Goal: Transaction & Acquisition: Purchase product/service

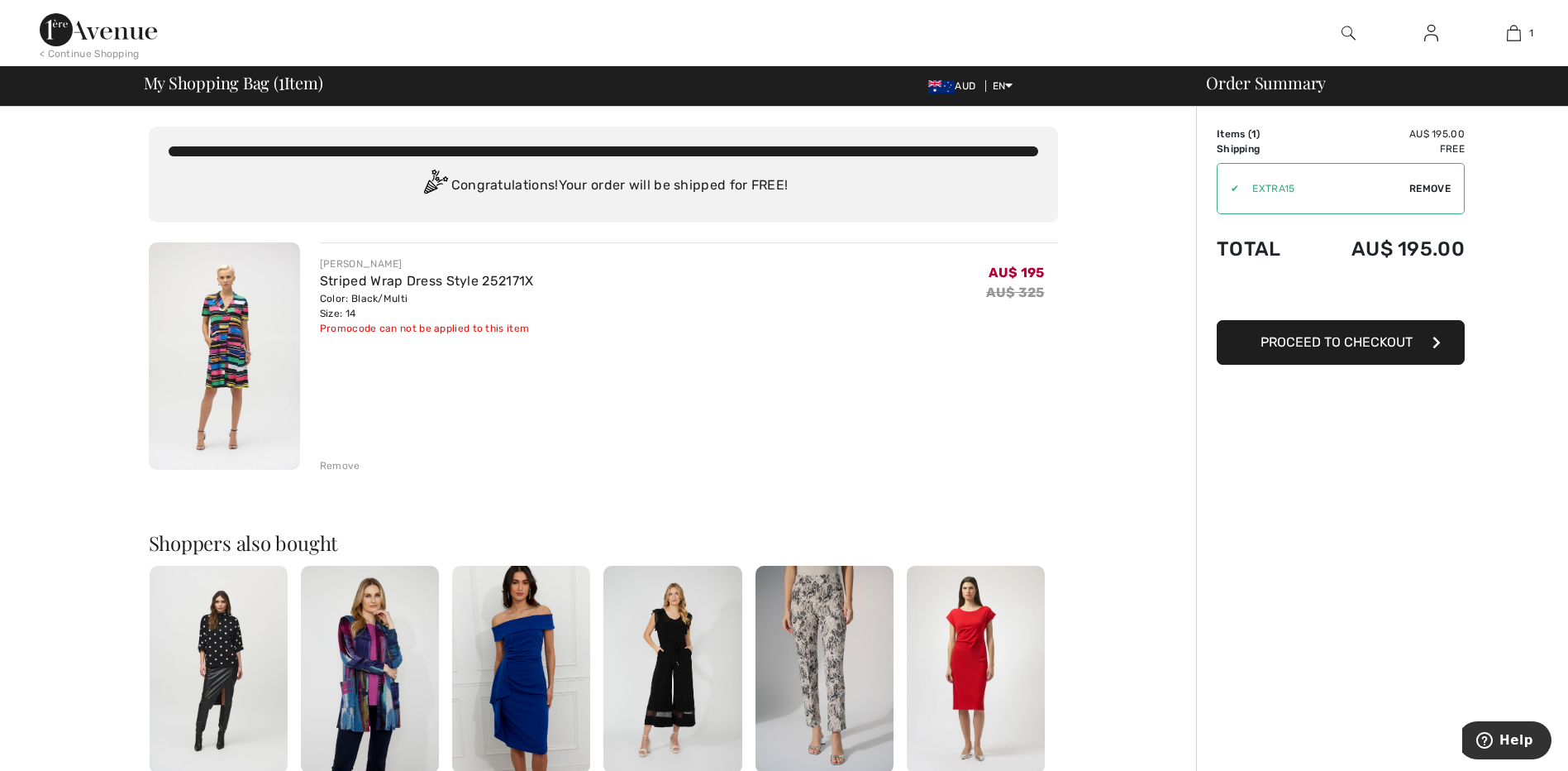
click at [1366, 341] on span "Proceed to Checkout" at bounding box center [1336, 342] width 152 height 16
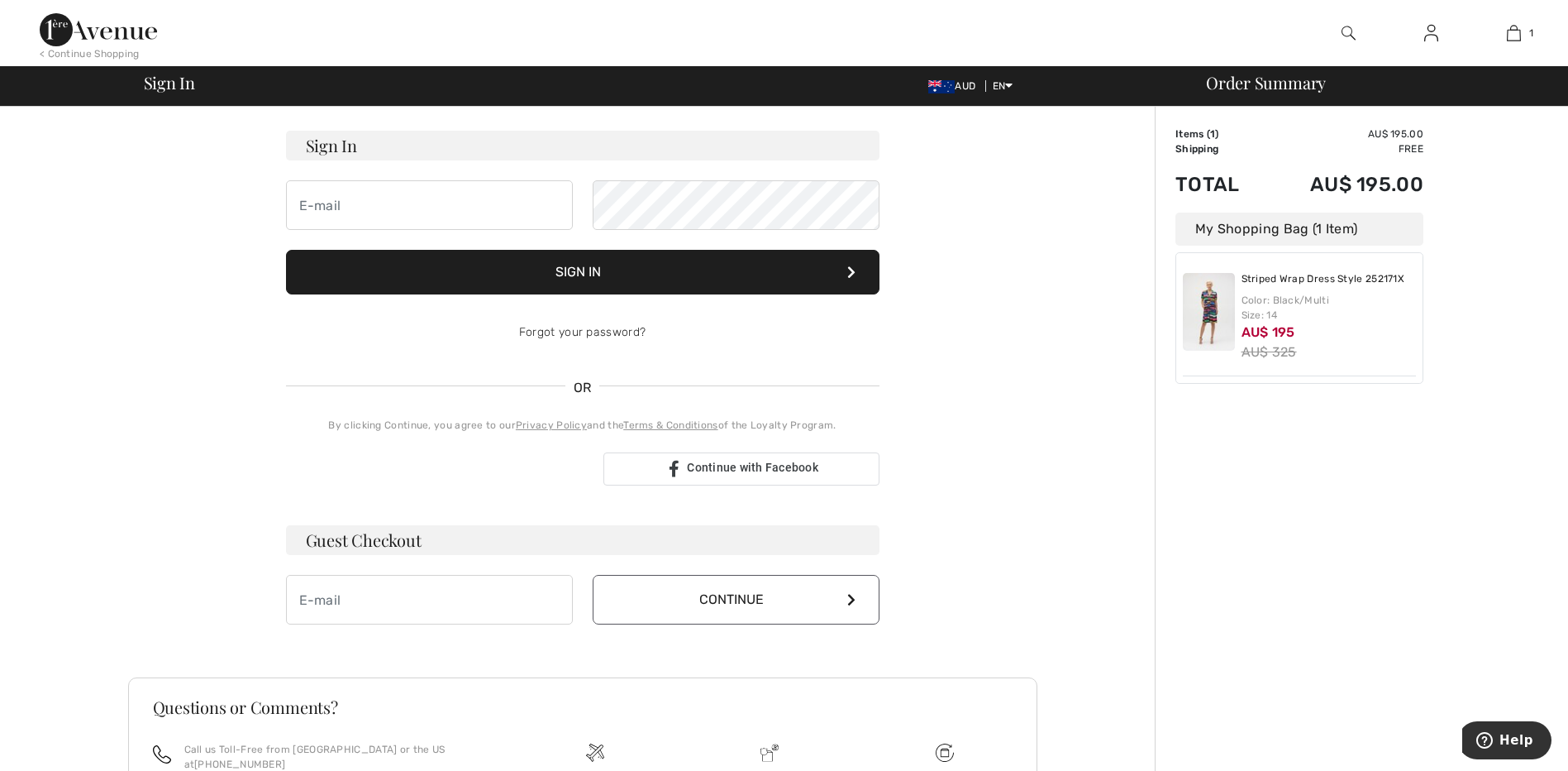
scroll to position [64, 0]
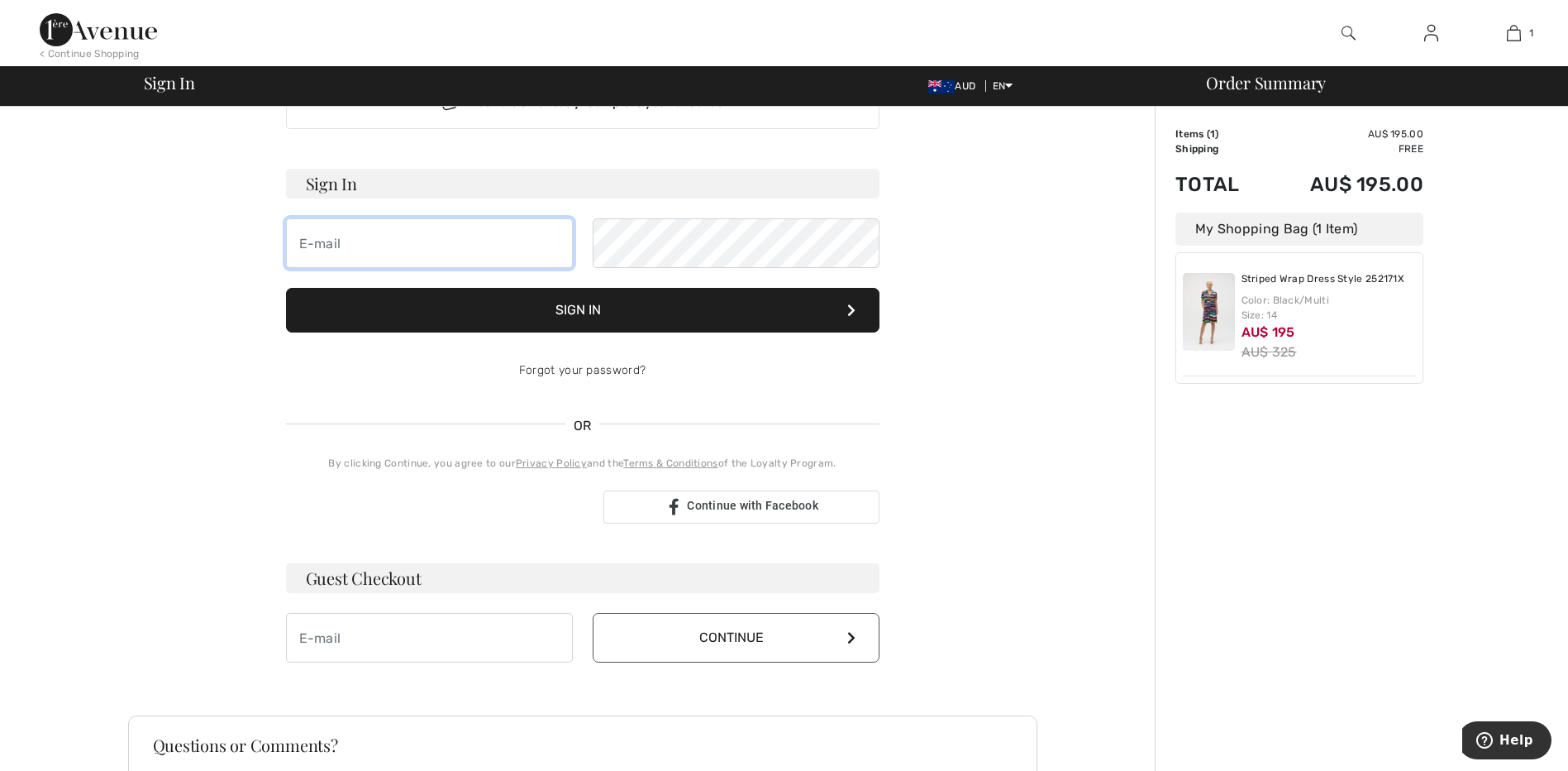
click at [303, 246] on input "email" at bounding box center [430, 243] width 287 height 50
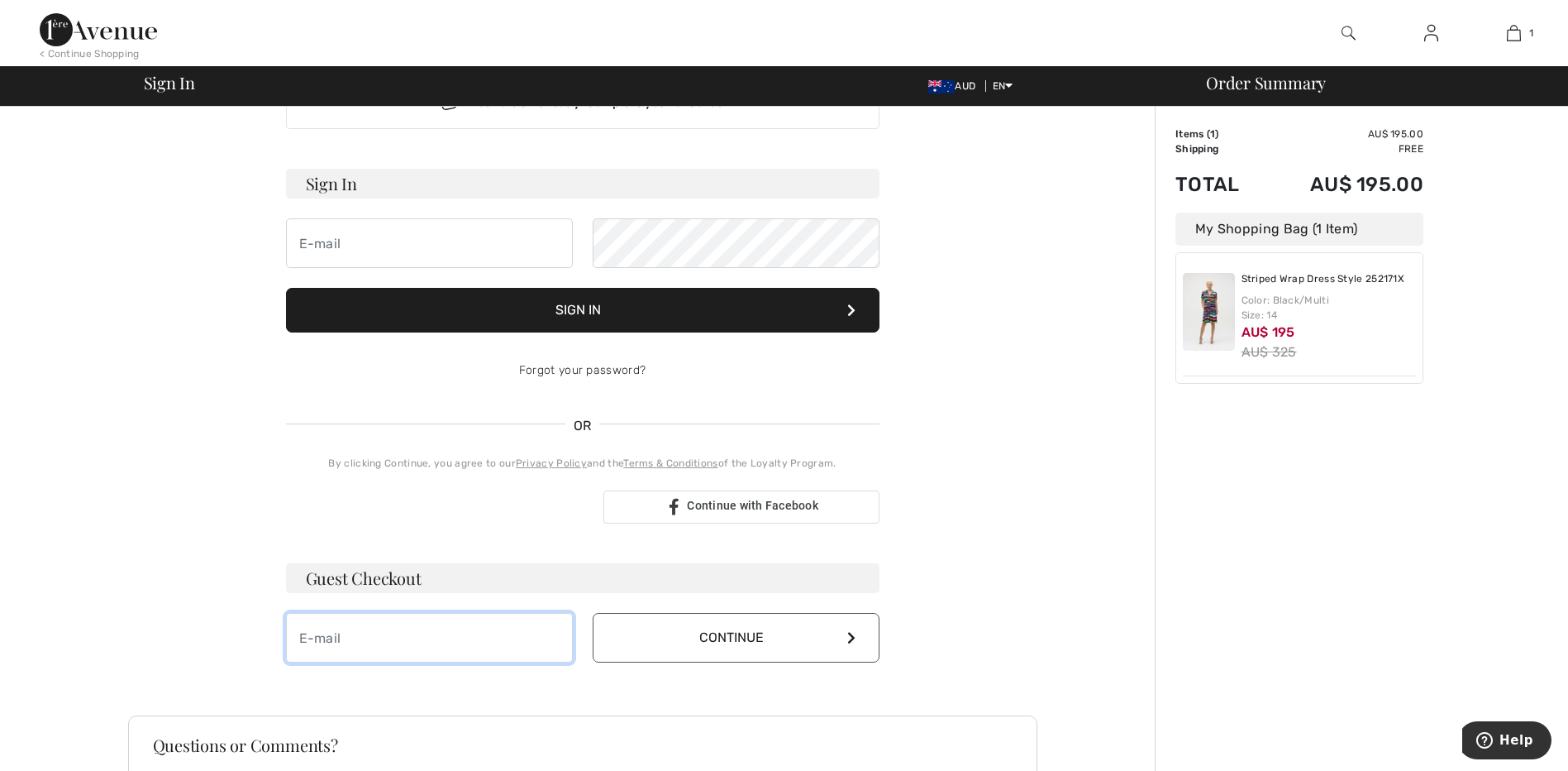
click at [329, 649] on input "email" at bounding box center [430, 637] width 287 height 50
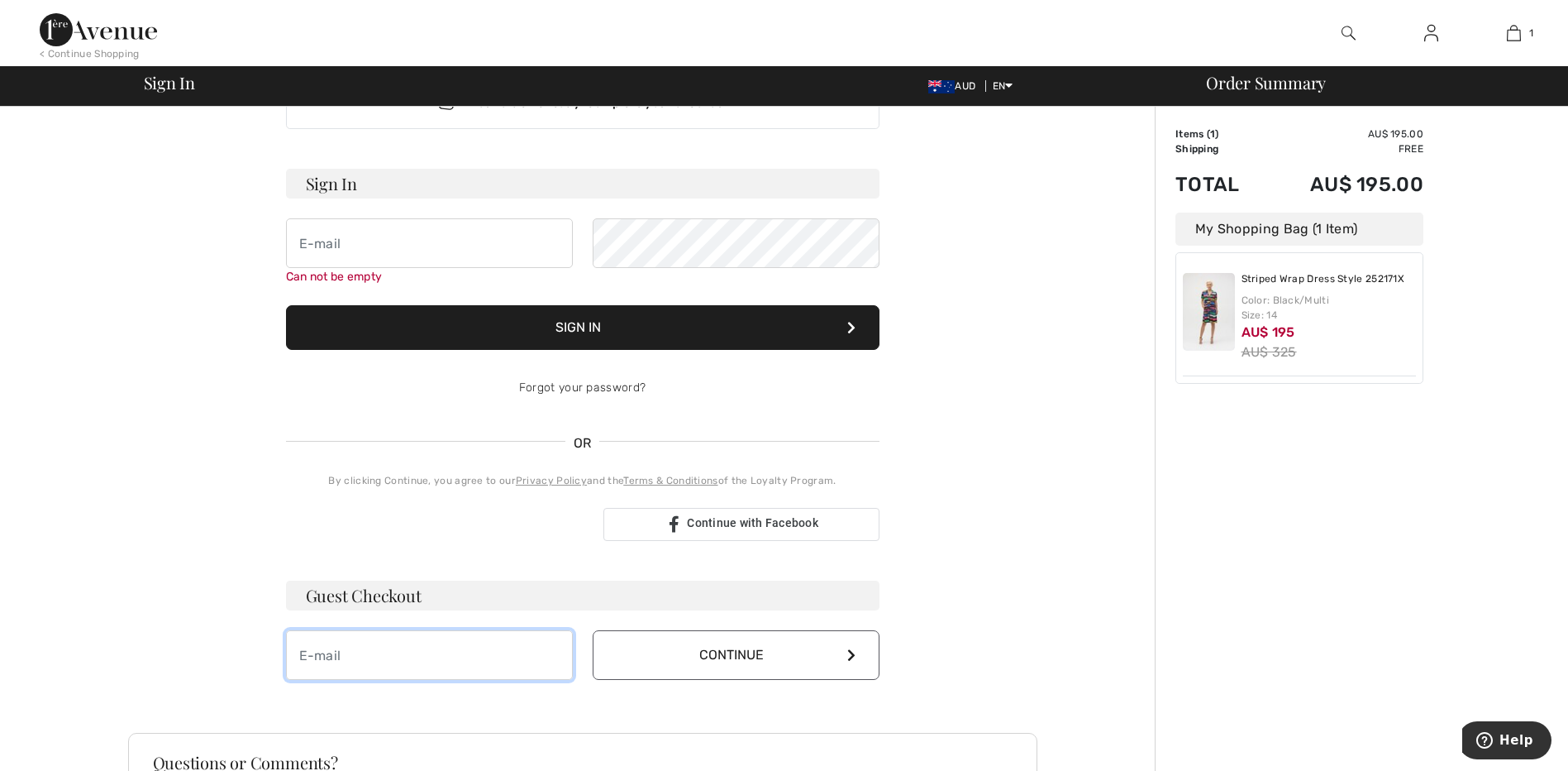
type input "[PERSON_NAME][EMAIL_ADDRESS][DOMAIN_NAME]"
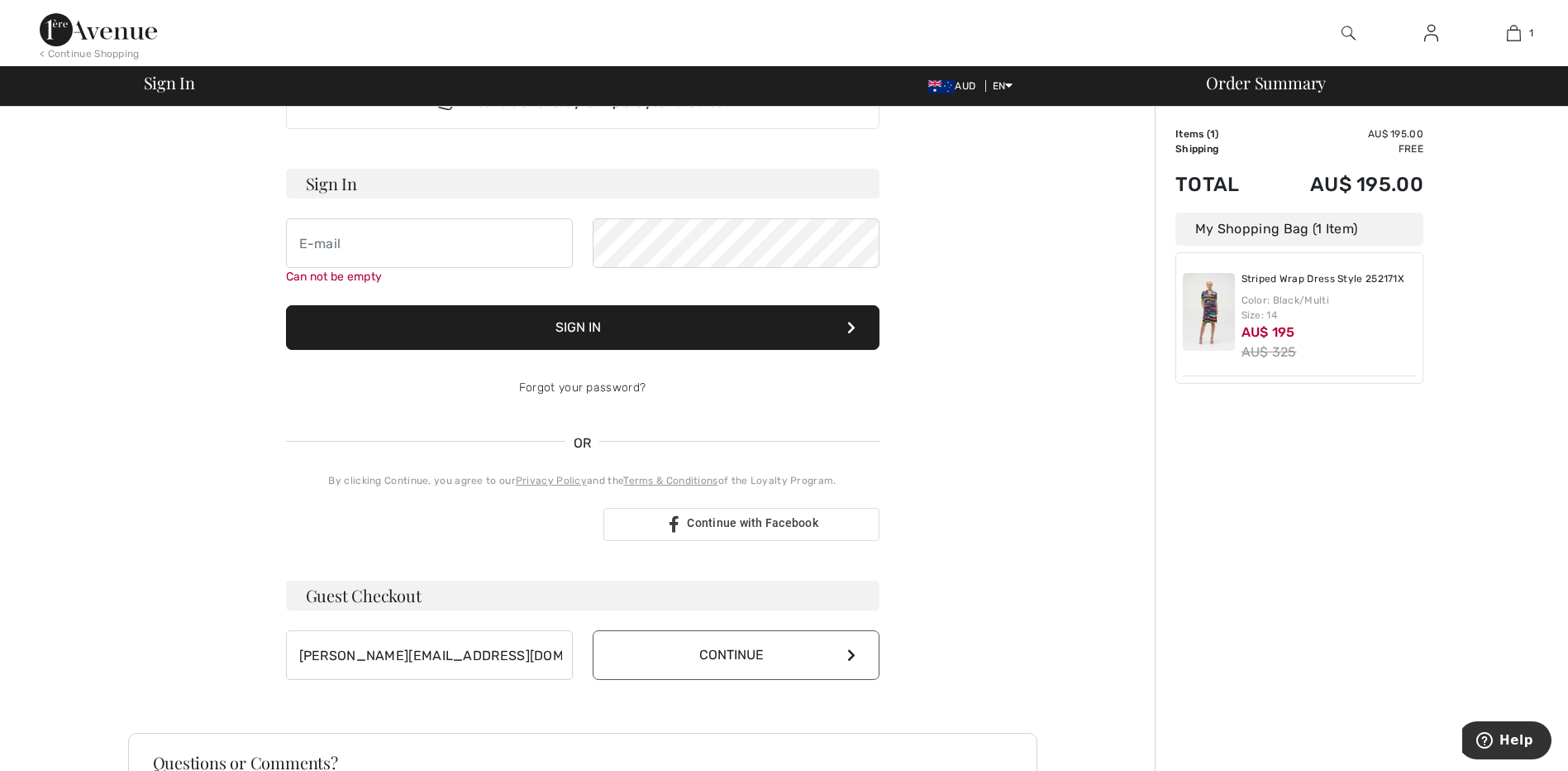
click at [727, 656] on button "Continue" at bounding box center [736, 655] width 287 height 50
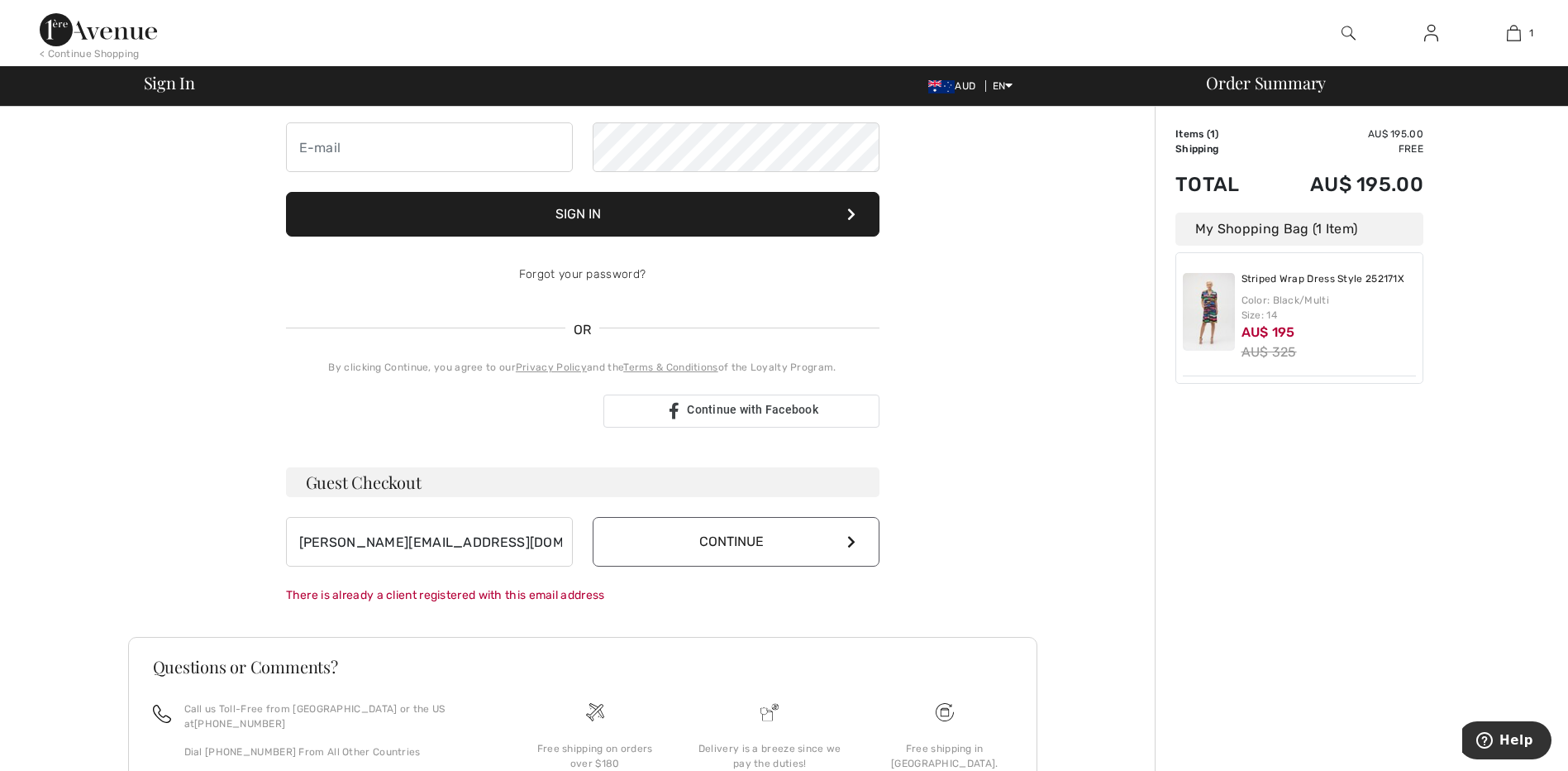
scroll to position [153, 0]
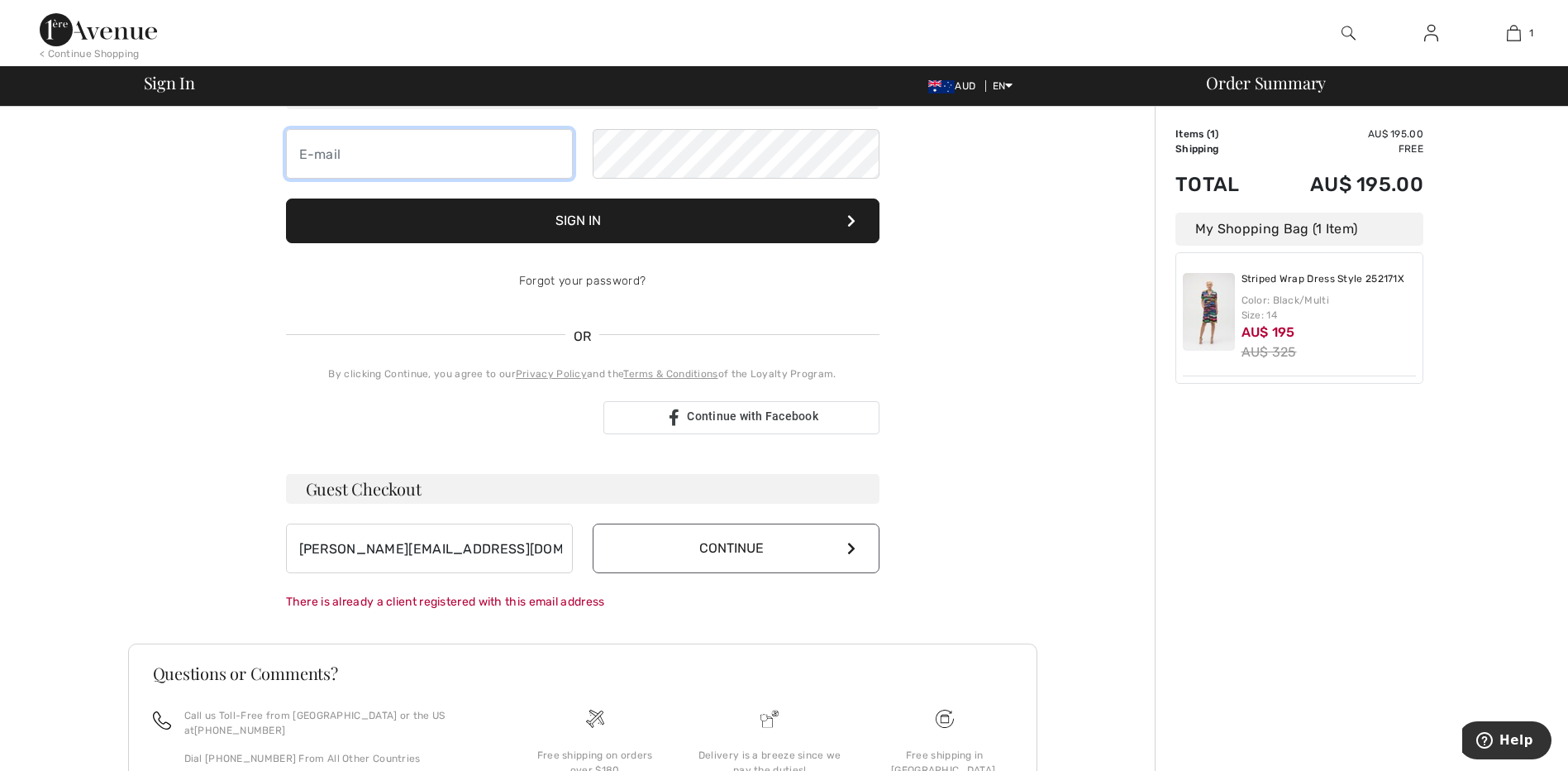
click at [299, 153] on input "email" at bounding box center [430, 154] width 287 height 50
type input "christine.ohare1@bigpond.com"
click at [286, 198] on button "Sign In" at bounding box center [582, 221] width 593 height 45
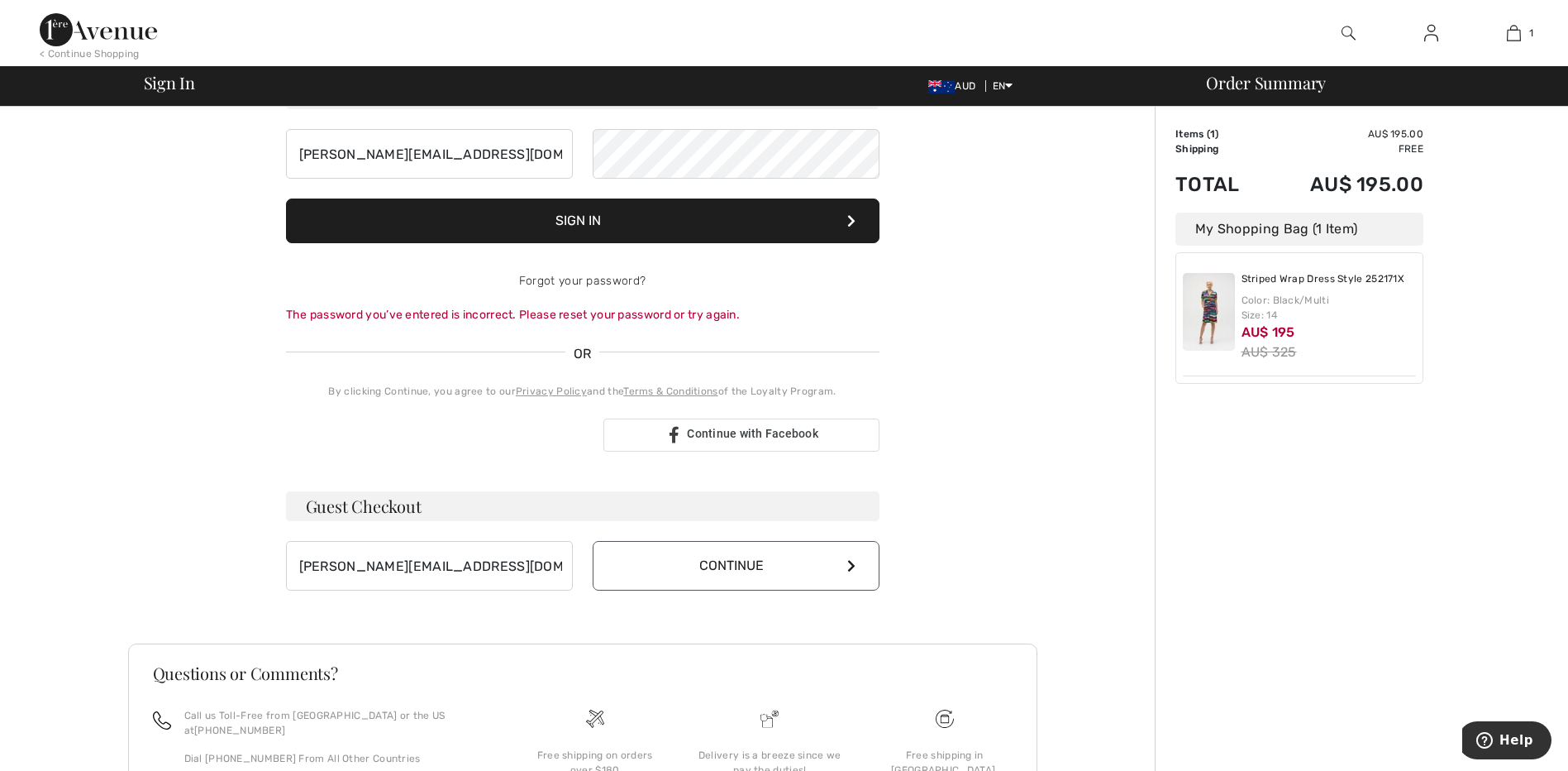
click at [632, 217] on button "Sign In" at bounding box center [582, 221] width 593 height 45
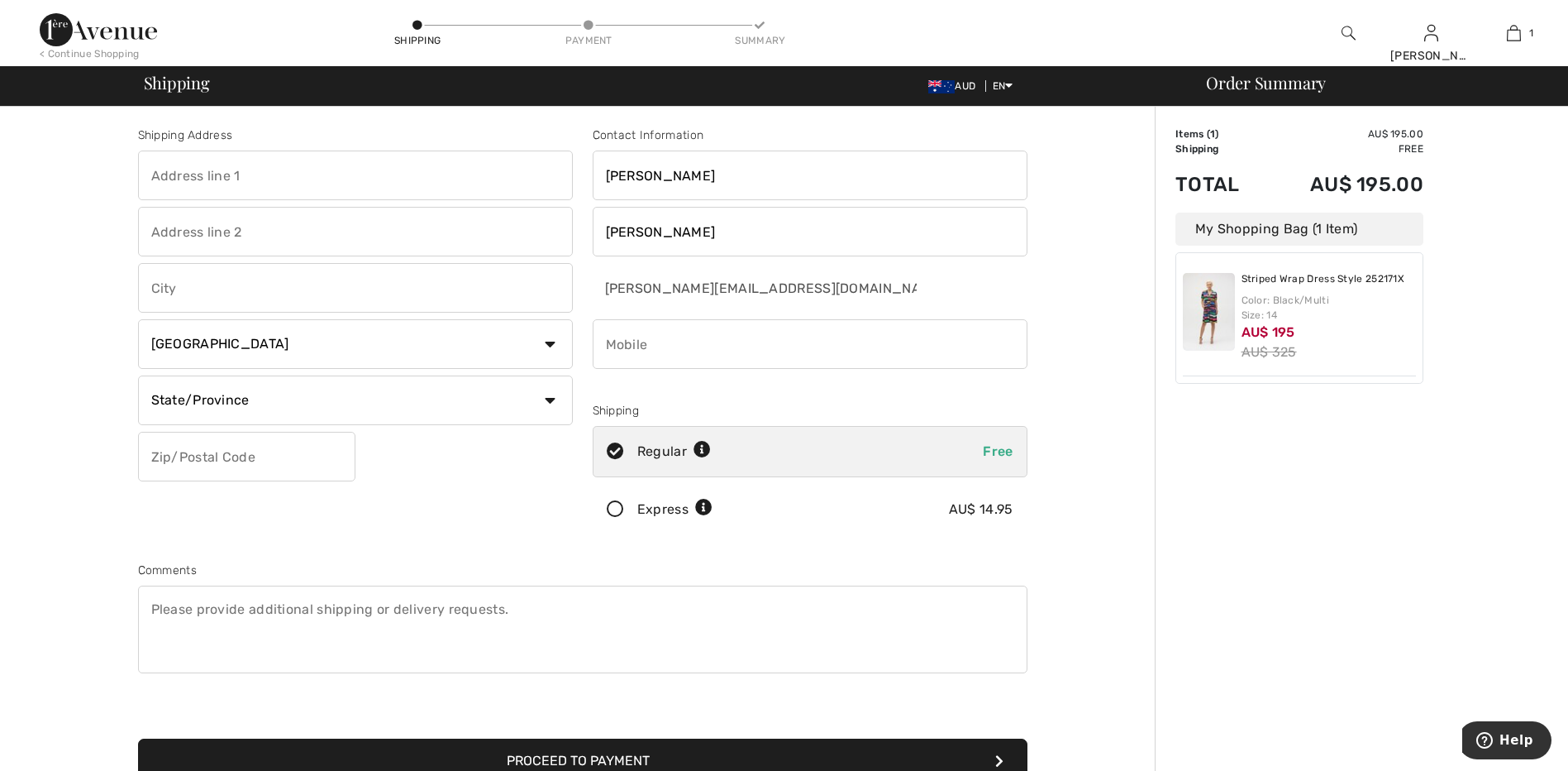
click at [144, 173] on input "text" at bounding box center [355, 175] width 435 height 50
type input "4Suffolk Street, Caboolture South"
type input "Brisbane"
select select "AU"
type input "0487498098"
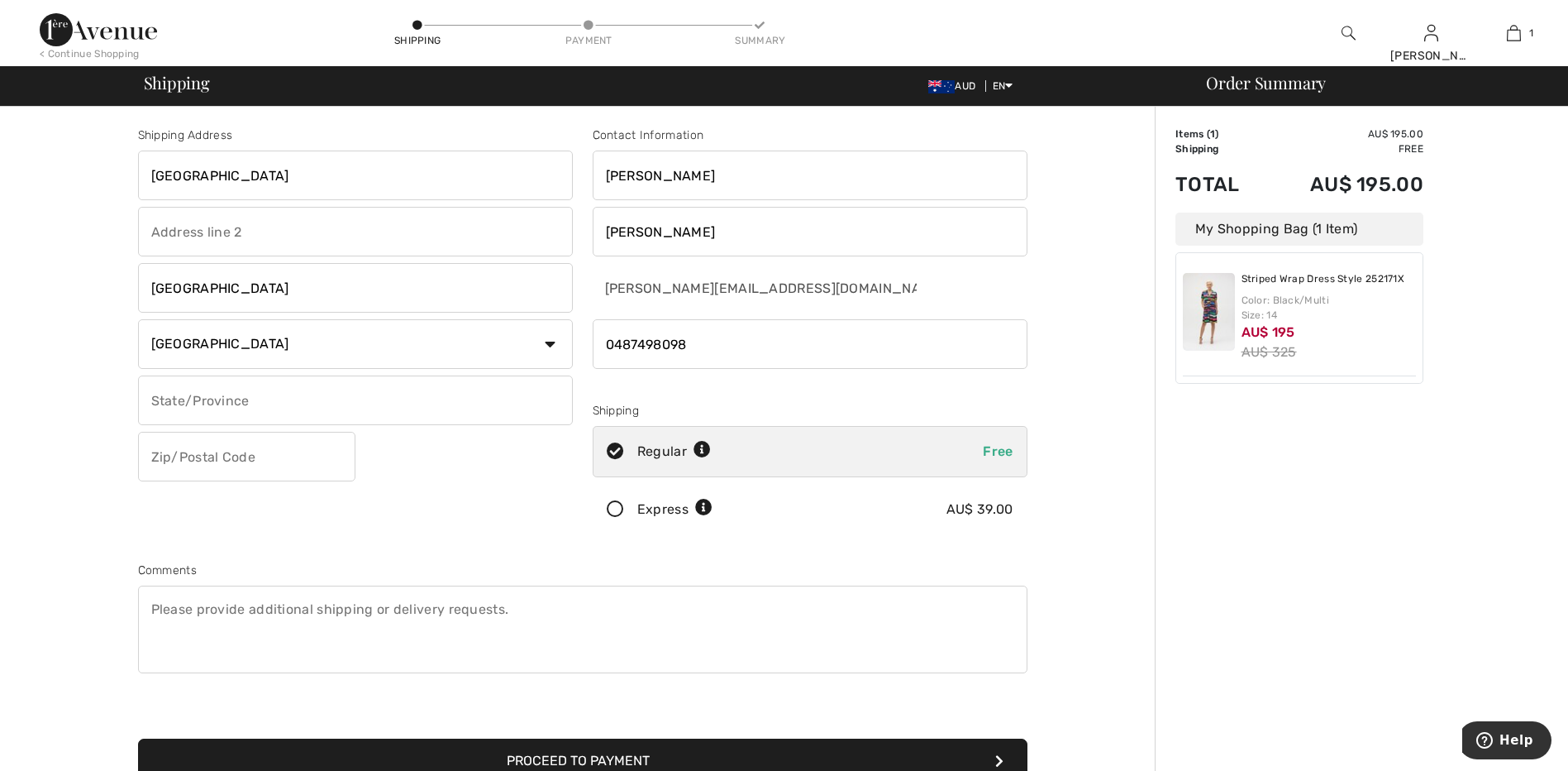
click at [149, 398] on input "text" at bounding box center [355, 400] width 435 height 50
type input "QLD"
click at [150, 458] on input "text" at bounding box center [246, 456] width 217 height 50
type input "4510"
click at [430, 466] on div "Shipping Address 4Suffolk Street, Caboolture South Brisbane Country Canada Unit…" at bounding box center [355, 334] width 455 height 415
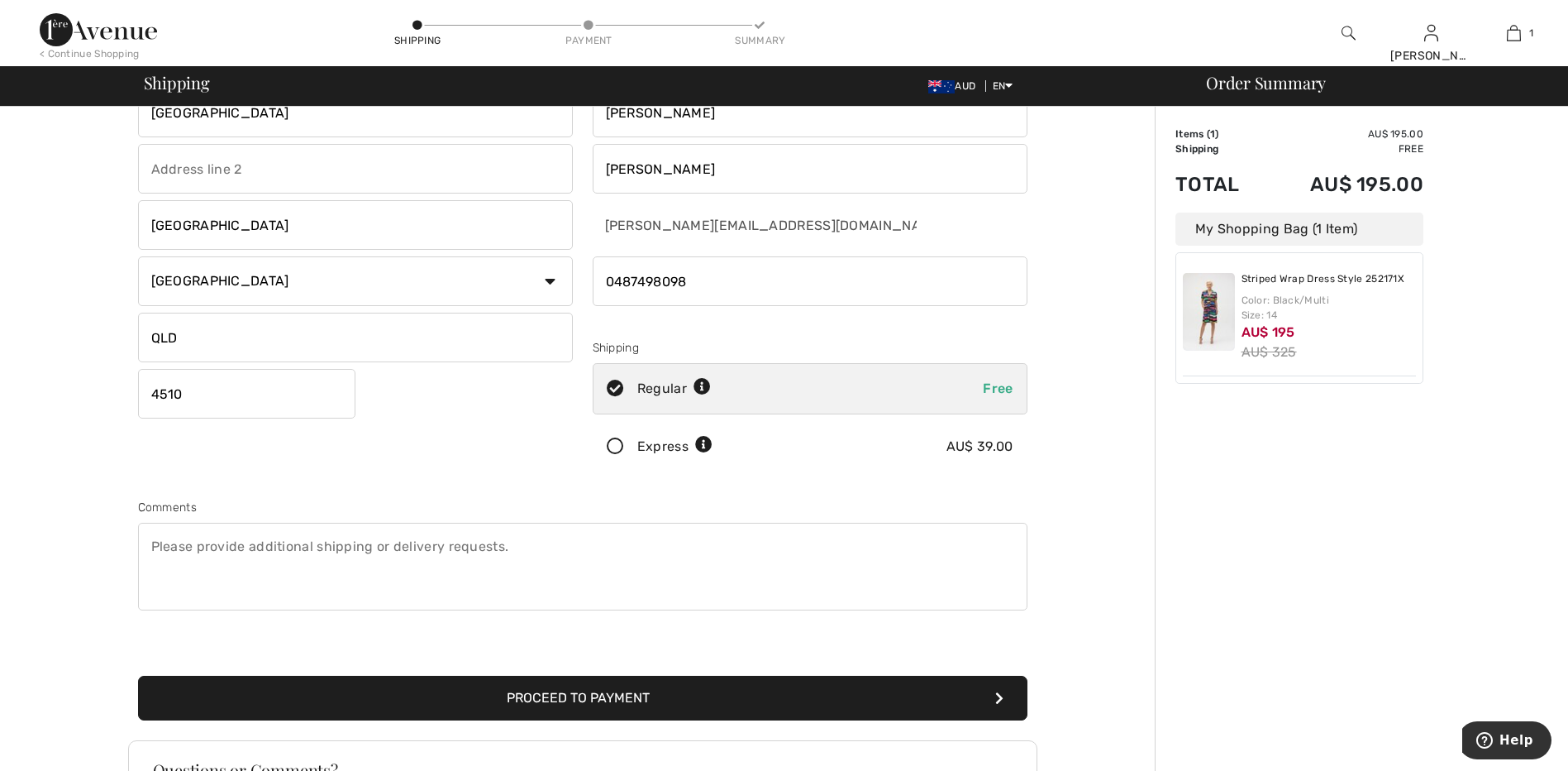
scroll to position [71, 0]
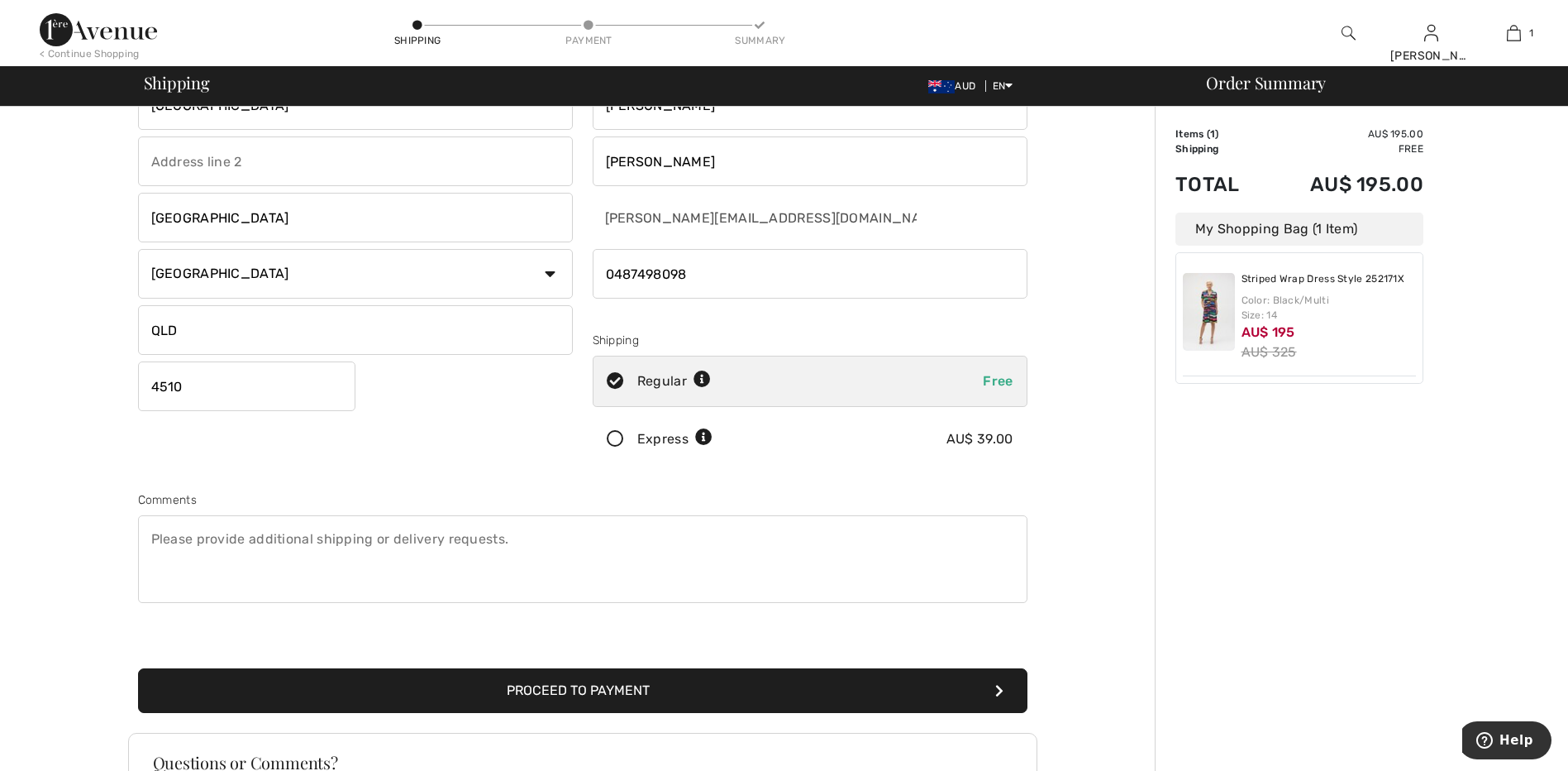
click at [562, 686] on button "Proceed to Payment" at bounding box center [582, 690] width 889 height 45
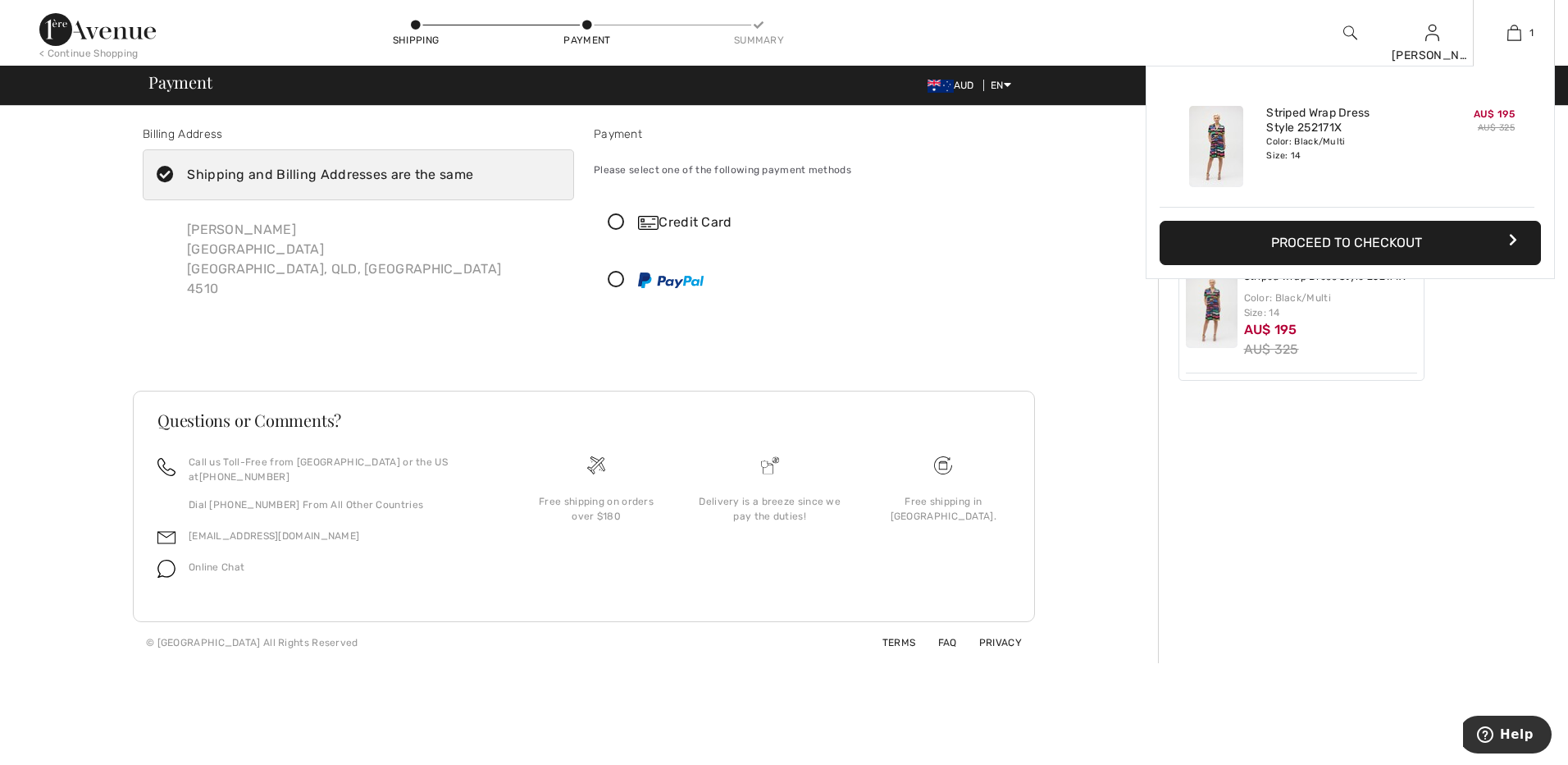
click at [1337, 135] on div "Color: Black/Multi Size: 14" at bounding box center [1347, 148] width 161 height 26
click at [1226, 150] on img at bounding box center [1217, 147] width 54 height 82
click at [1511, 38] on img at bounding box center [1514, 33] width 14 height 20
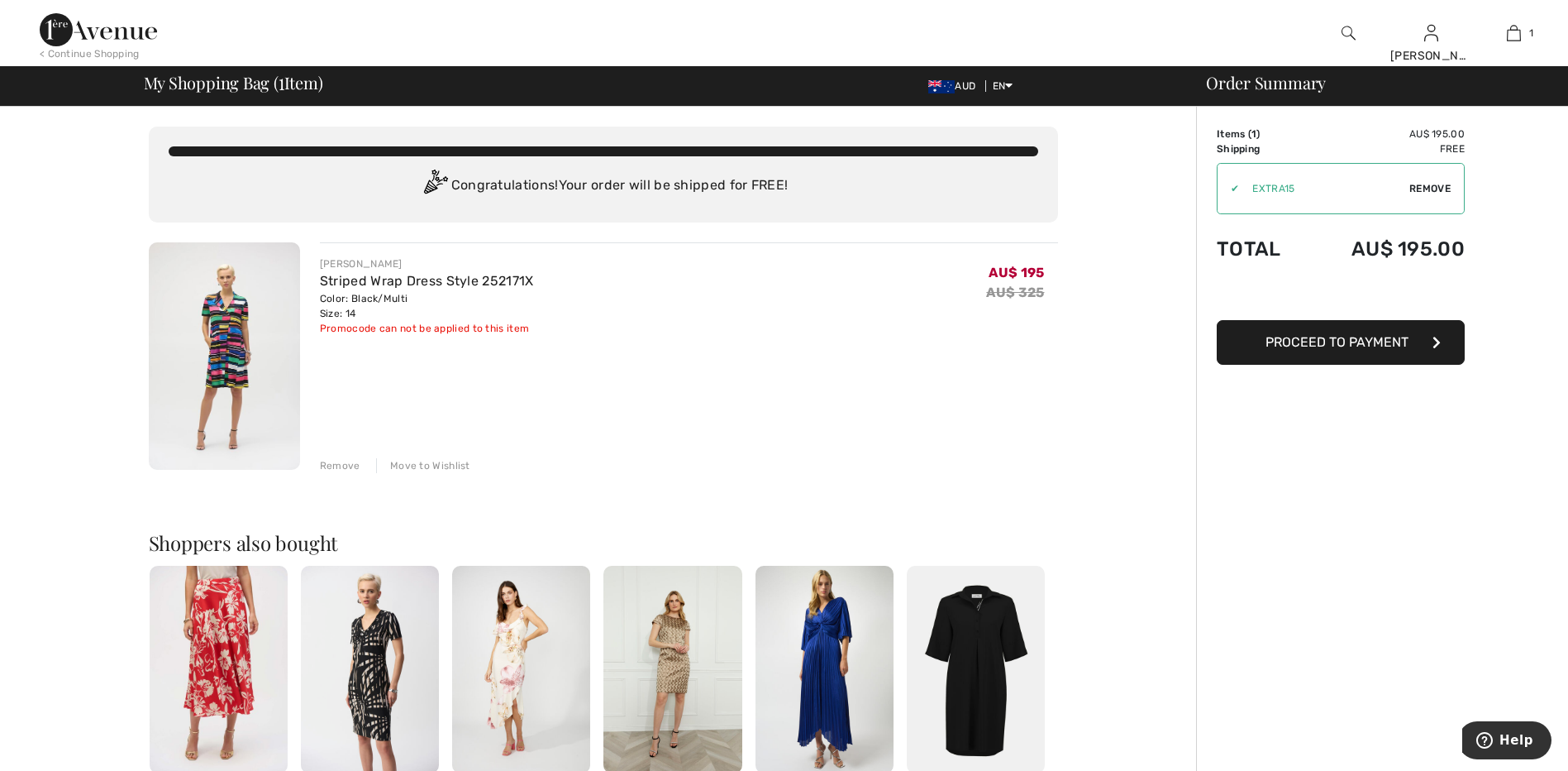
click at [339, 464] on div "Remove" at bounding box center [340, 466] width 41 height 15
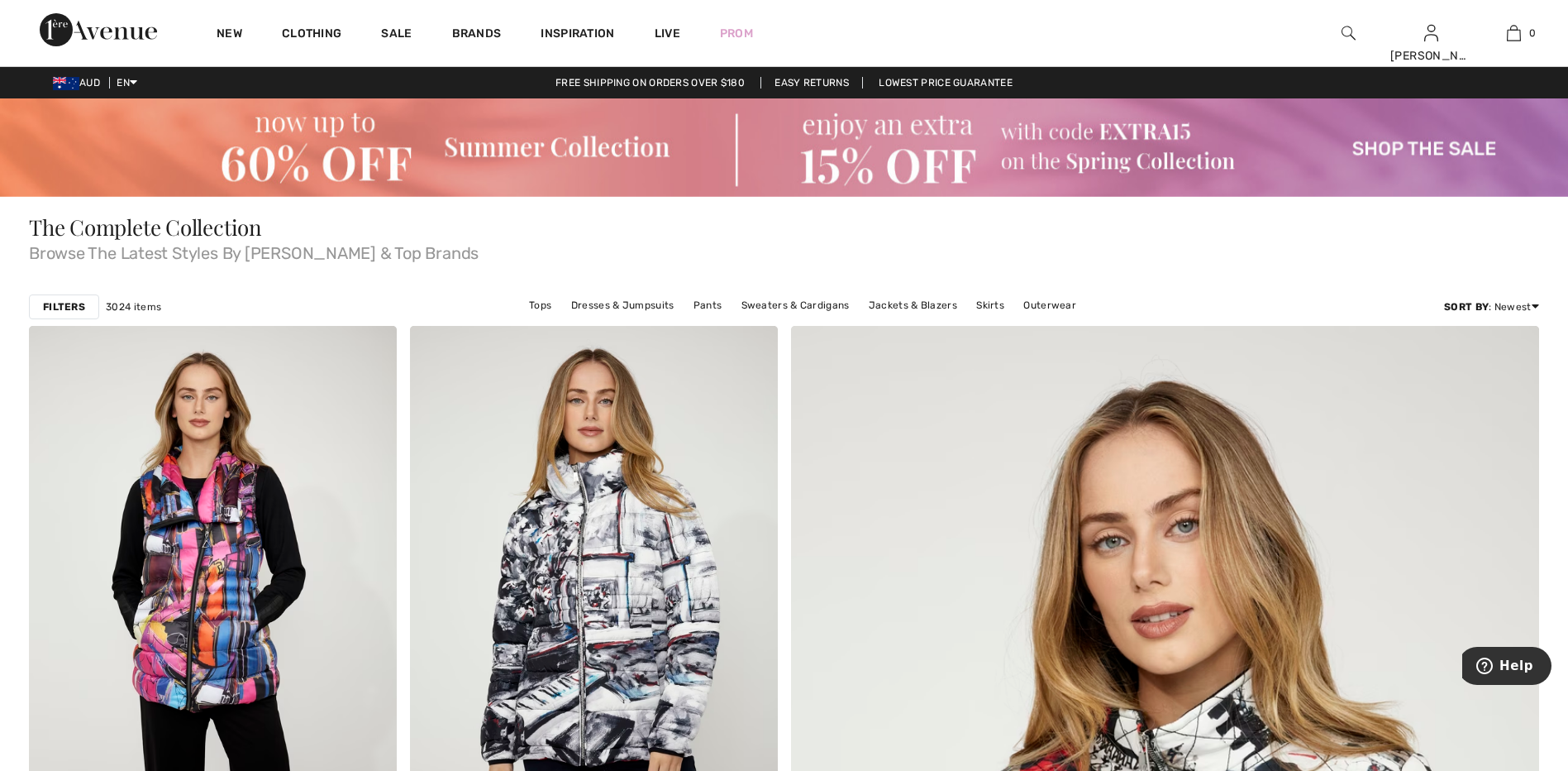
click at [845, 152] on img at bounding box center [784, 148] width 1568 height 99
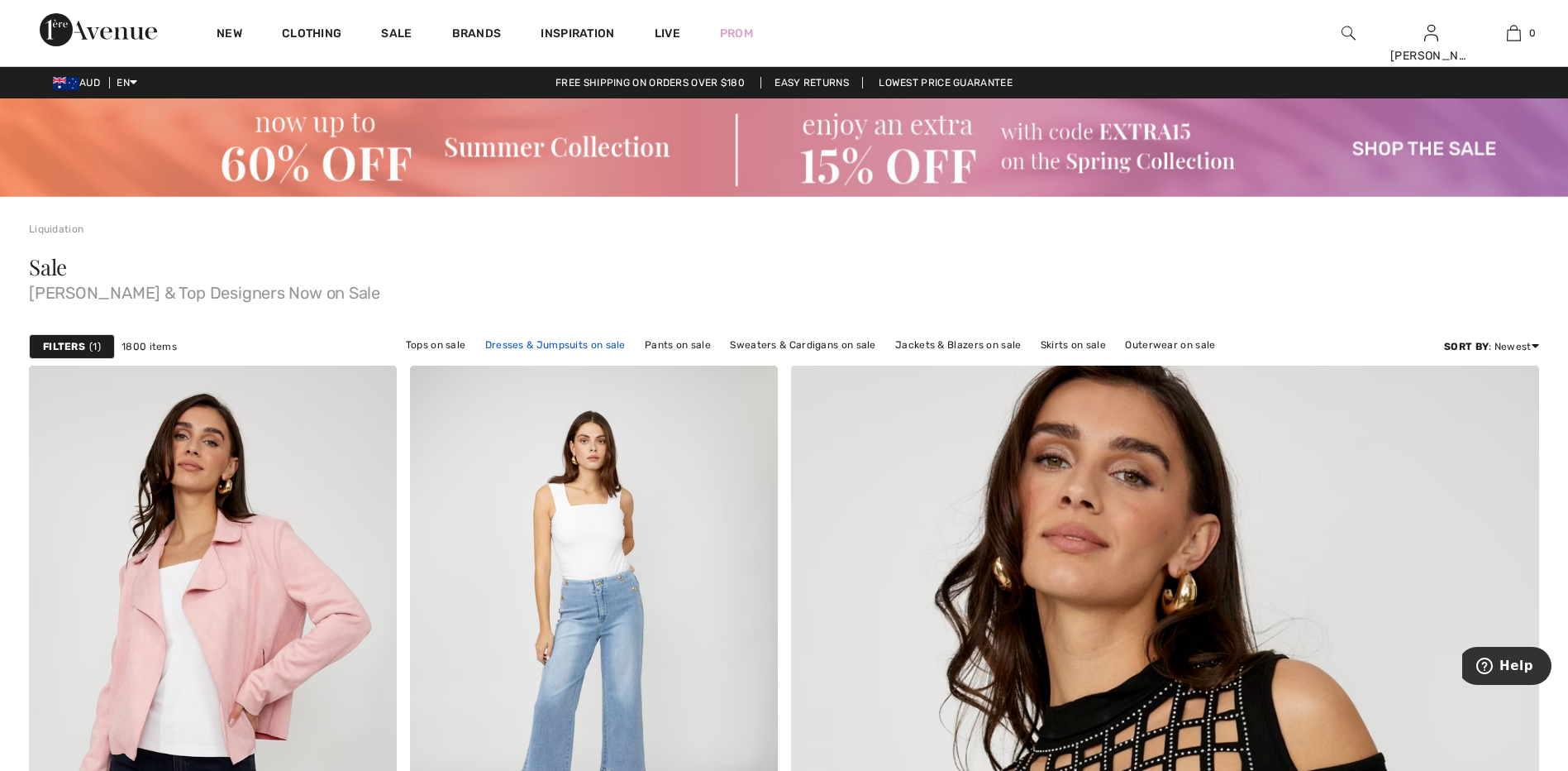
click at [565, 346] on link "Dresses & Jumpsuits on sale" at bounding box center [555, 345] width 157 height 22
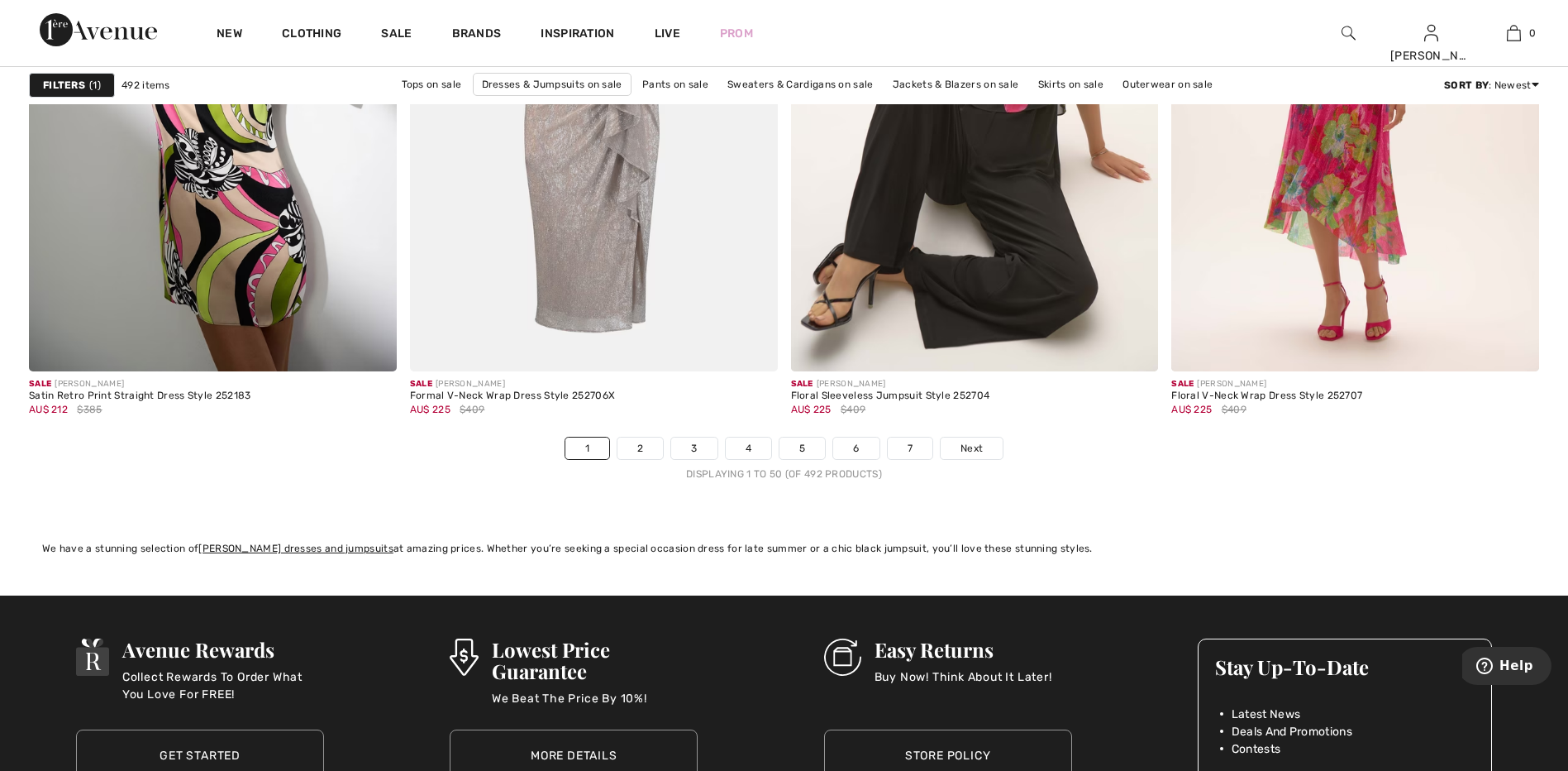
scroll to position [9463, 0]
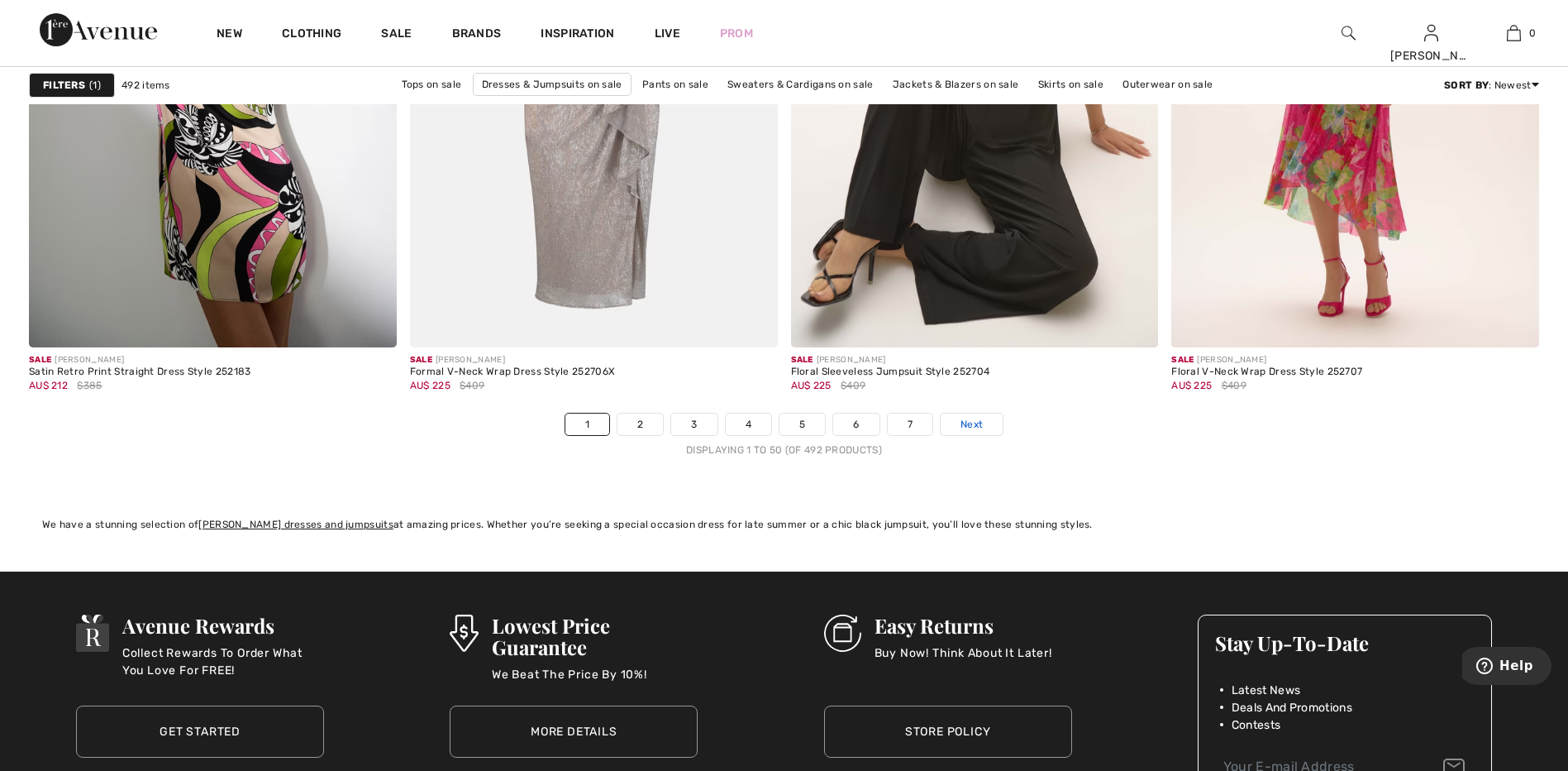
click at [983, 422] on span "Next" at bounding box center [971, 424] width 22 height 15
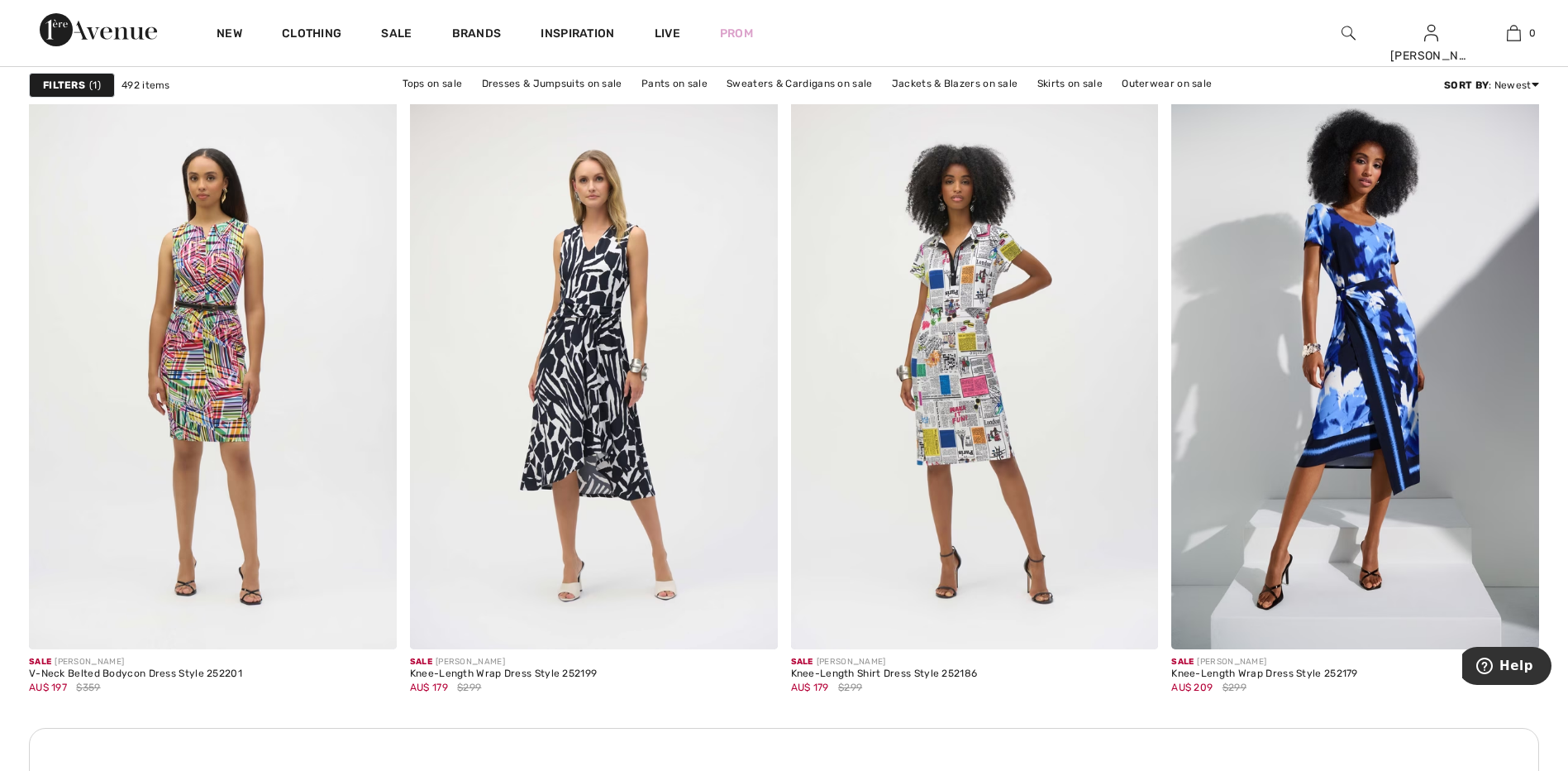
scroll to position [2194, 0]
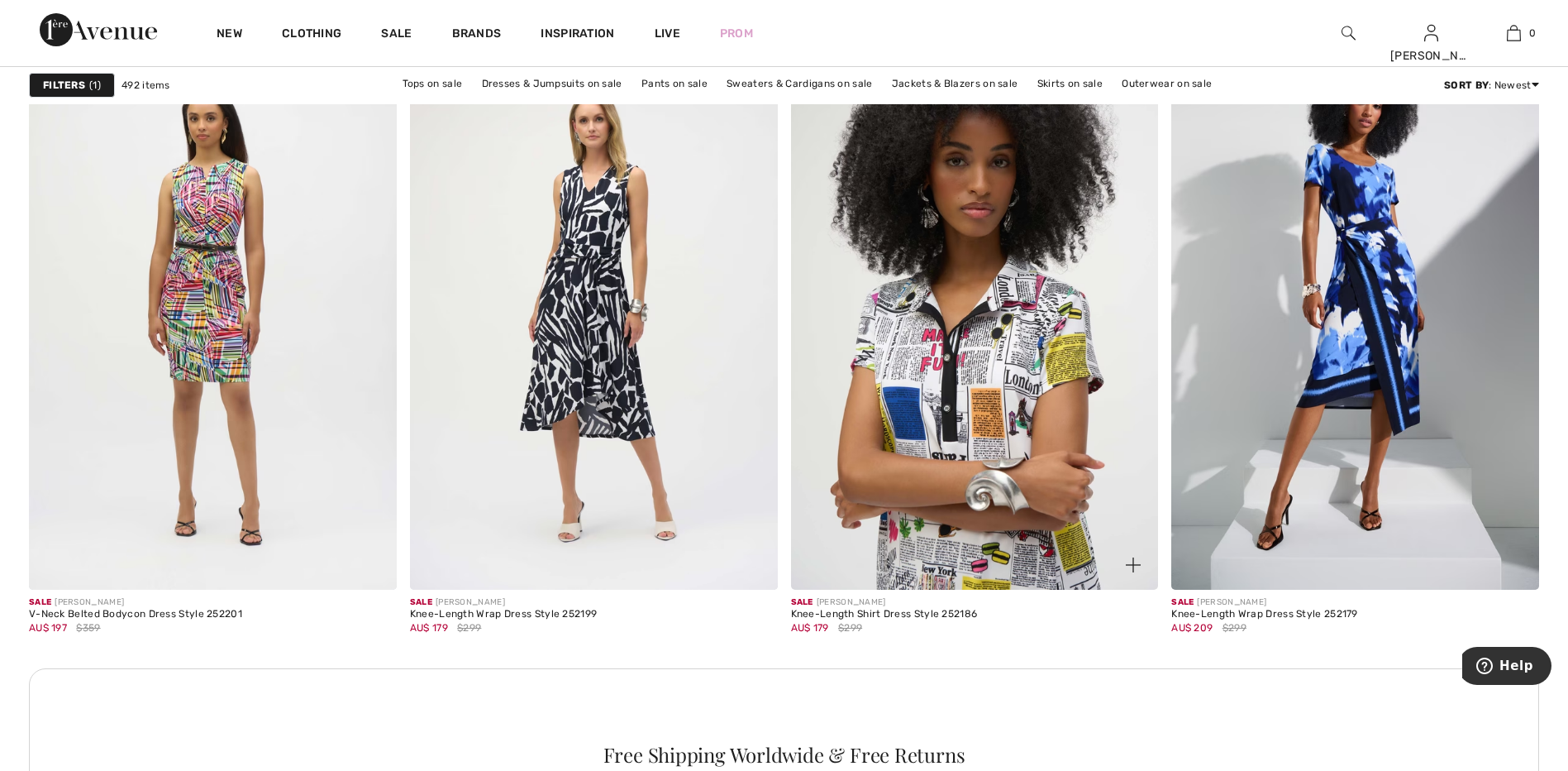
click at [973, 354] on img at bounding box center [975, 314] width 368 height 552
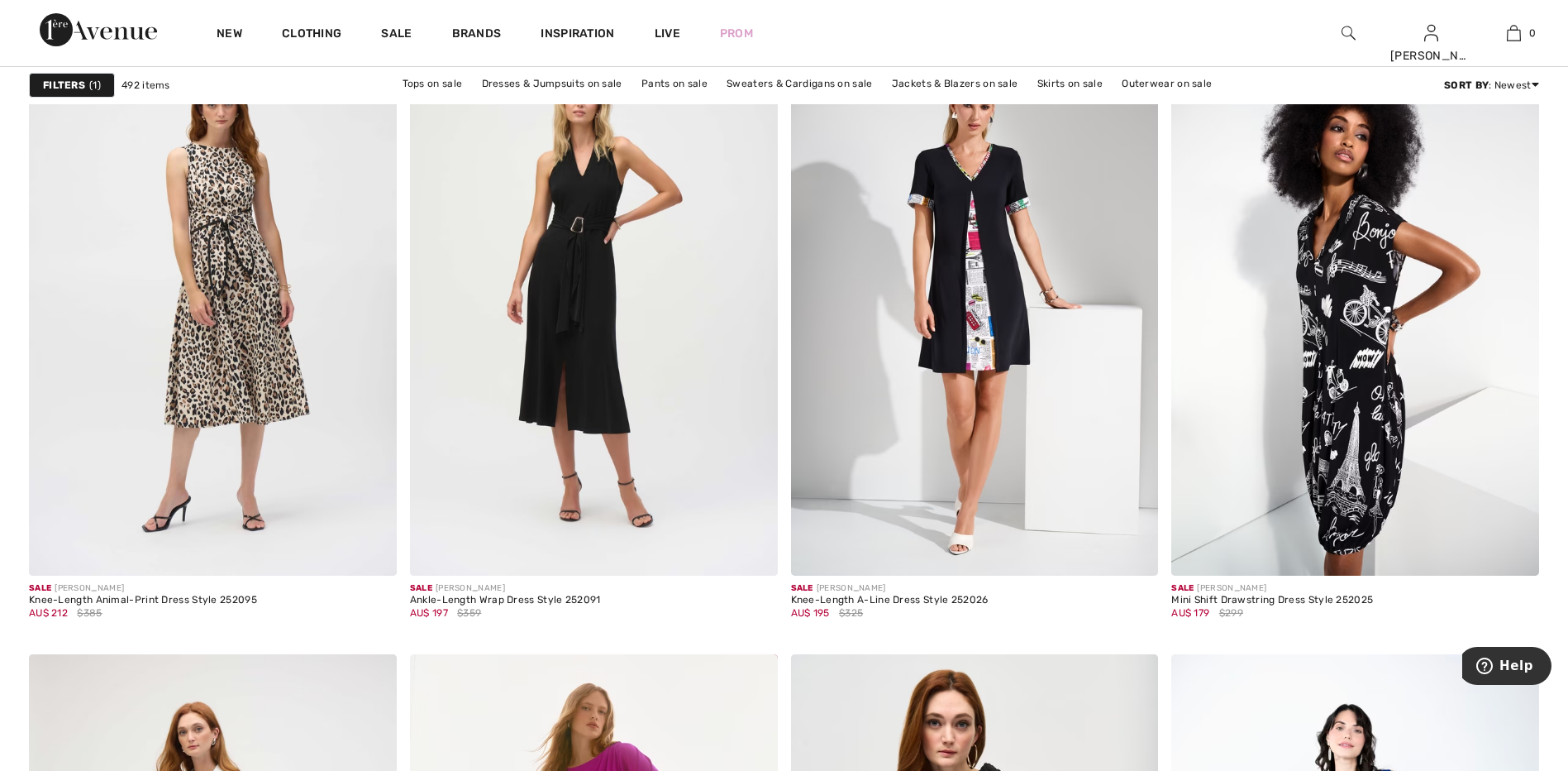
scroll to position [3113, 0]
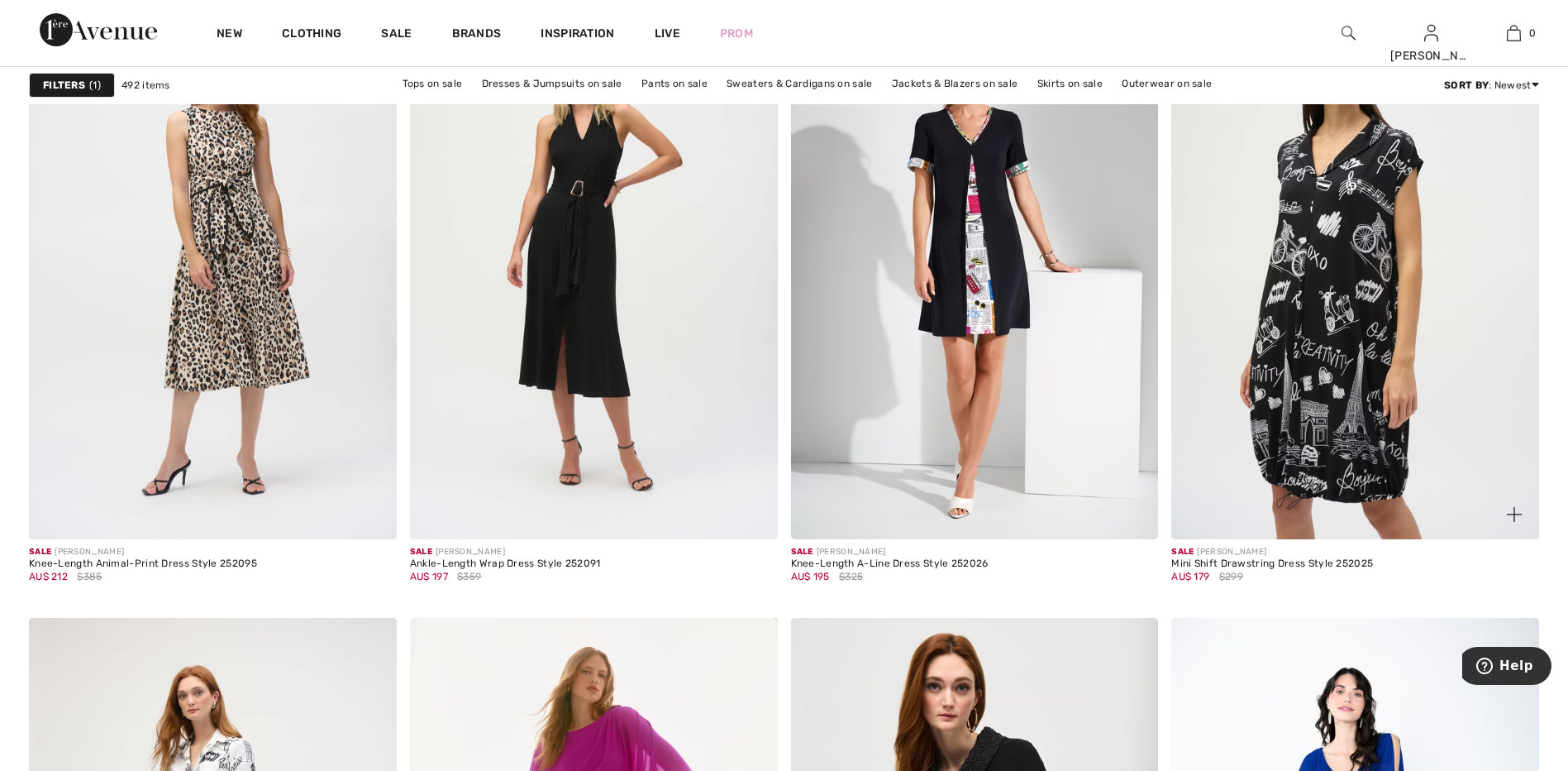
click at [1327, 361] on img at bounding box center [1355, 263] width 368 height 552
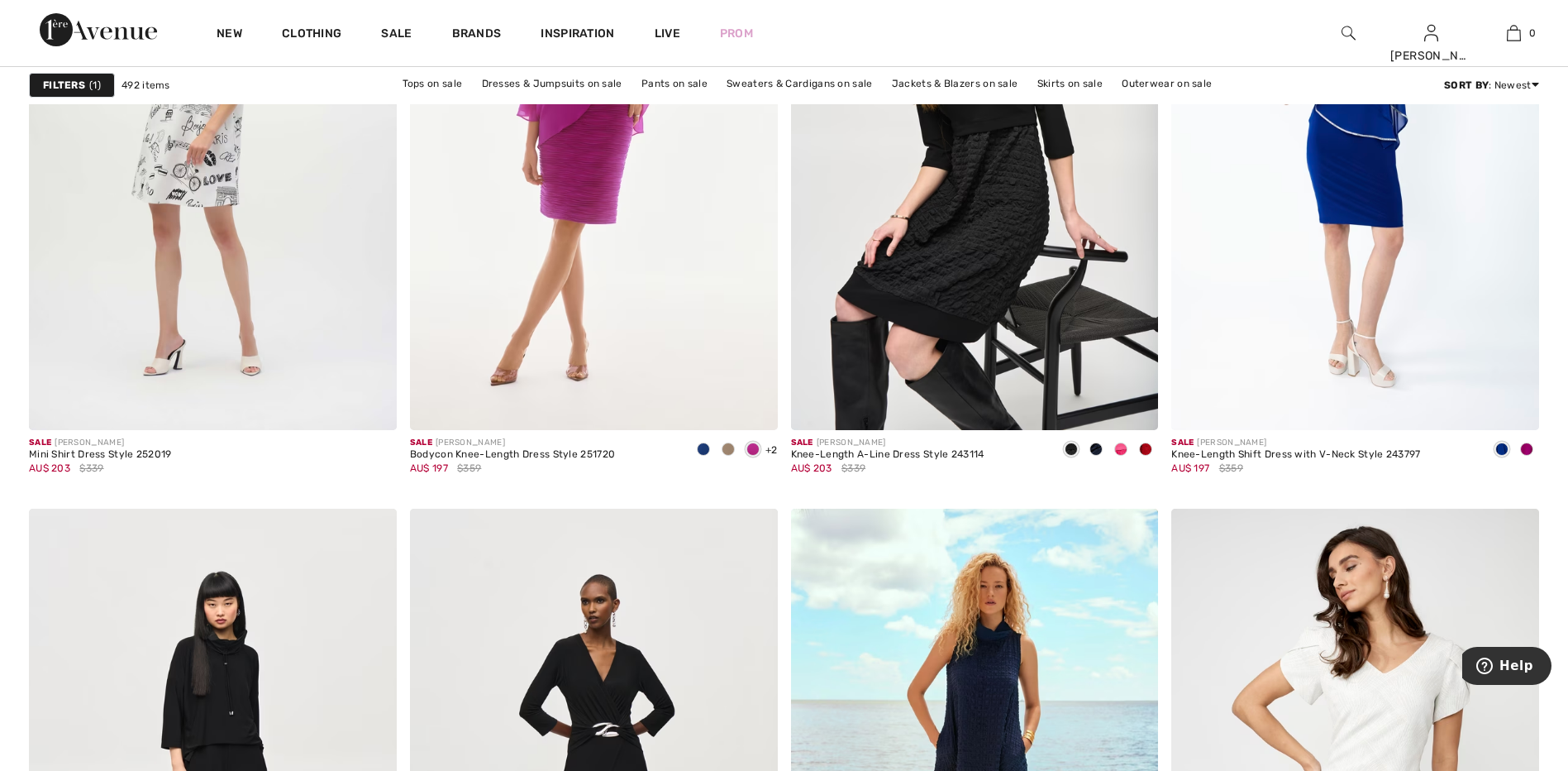
scroll to position [3555, 0]
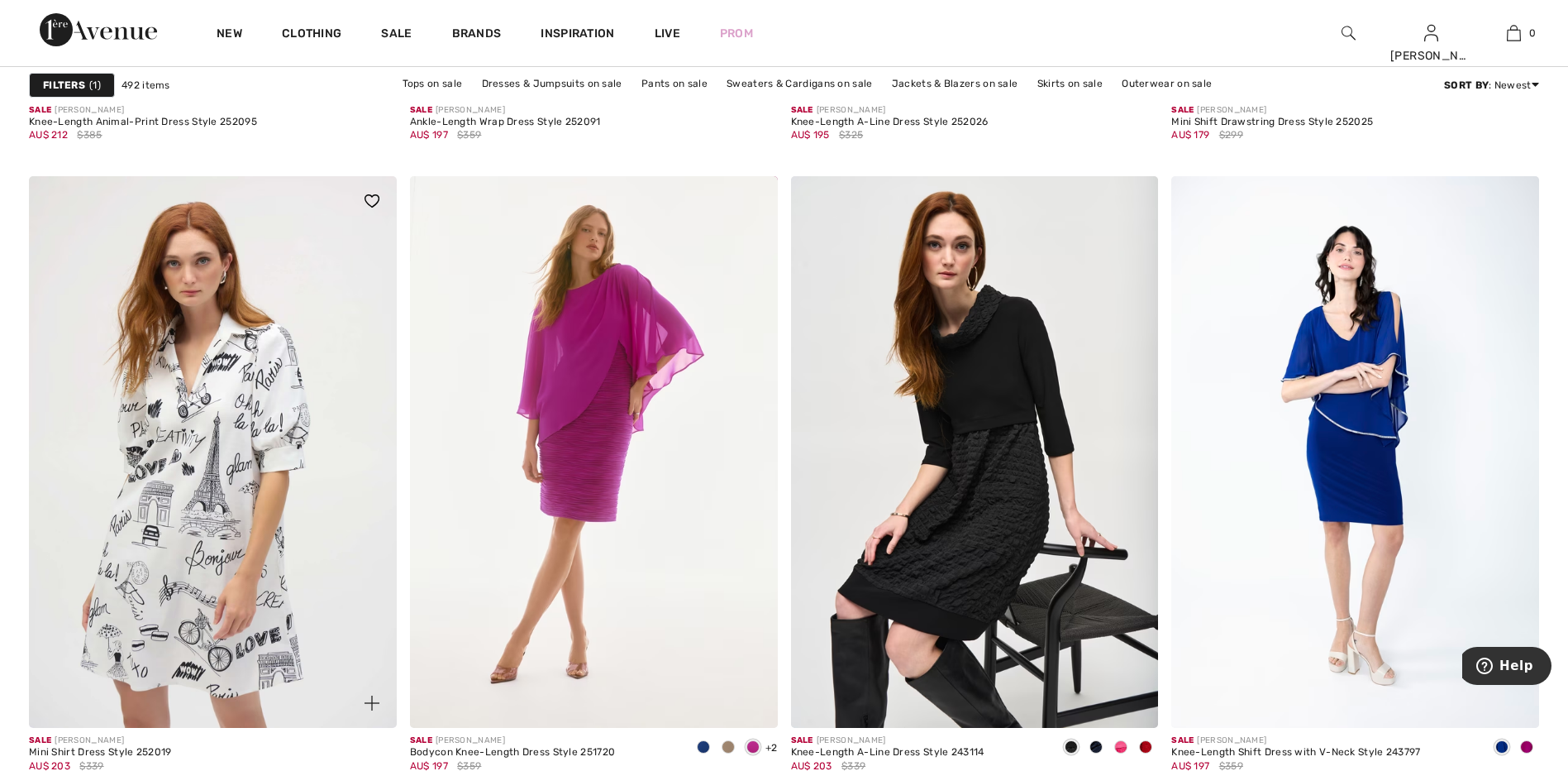
click at [217, 505] on img at bounding box center [212, 451] width 368 height 552
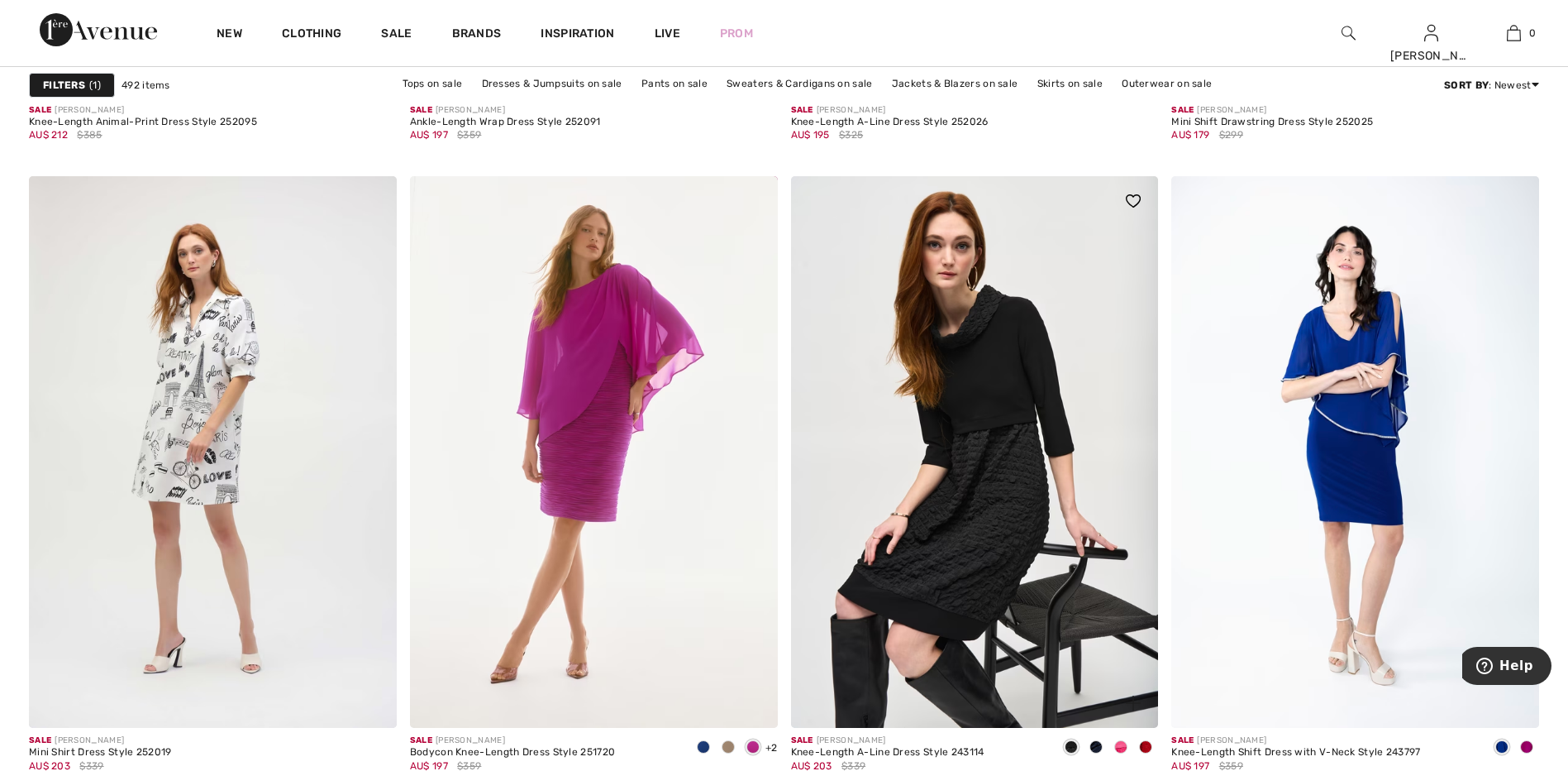
click at [1122, 748] on span at bounding box center [1121, 747] width 13 height 13
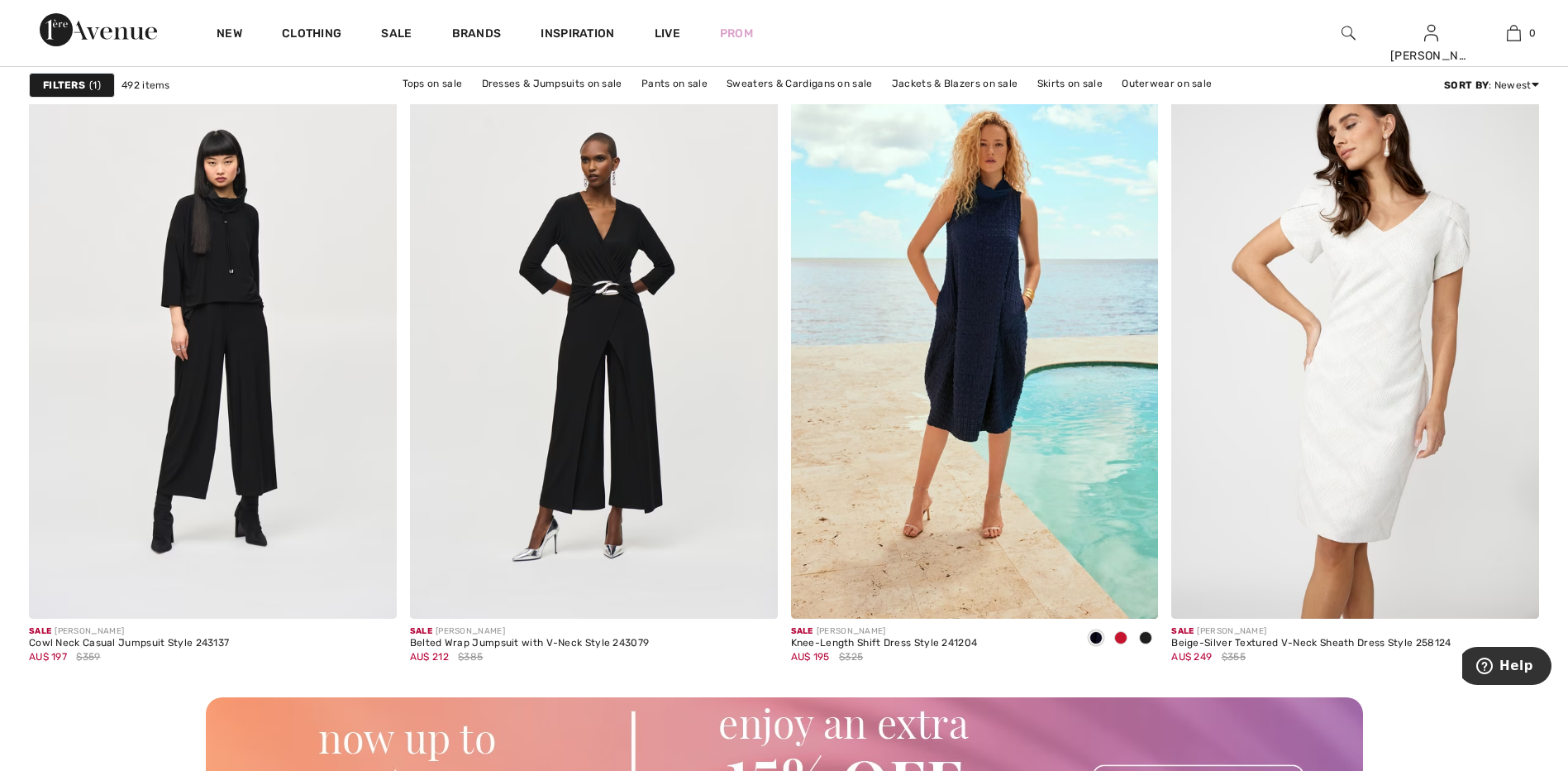
scroll to position [4306, 0]
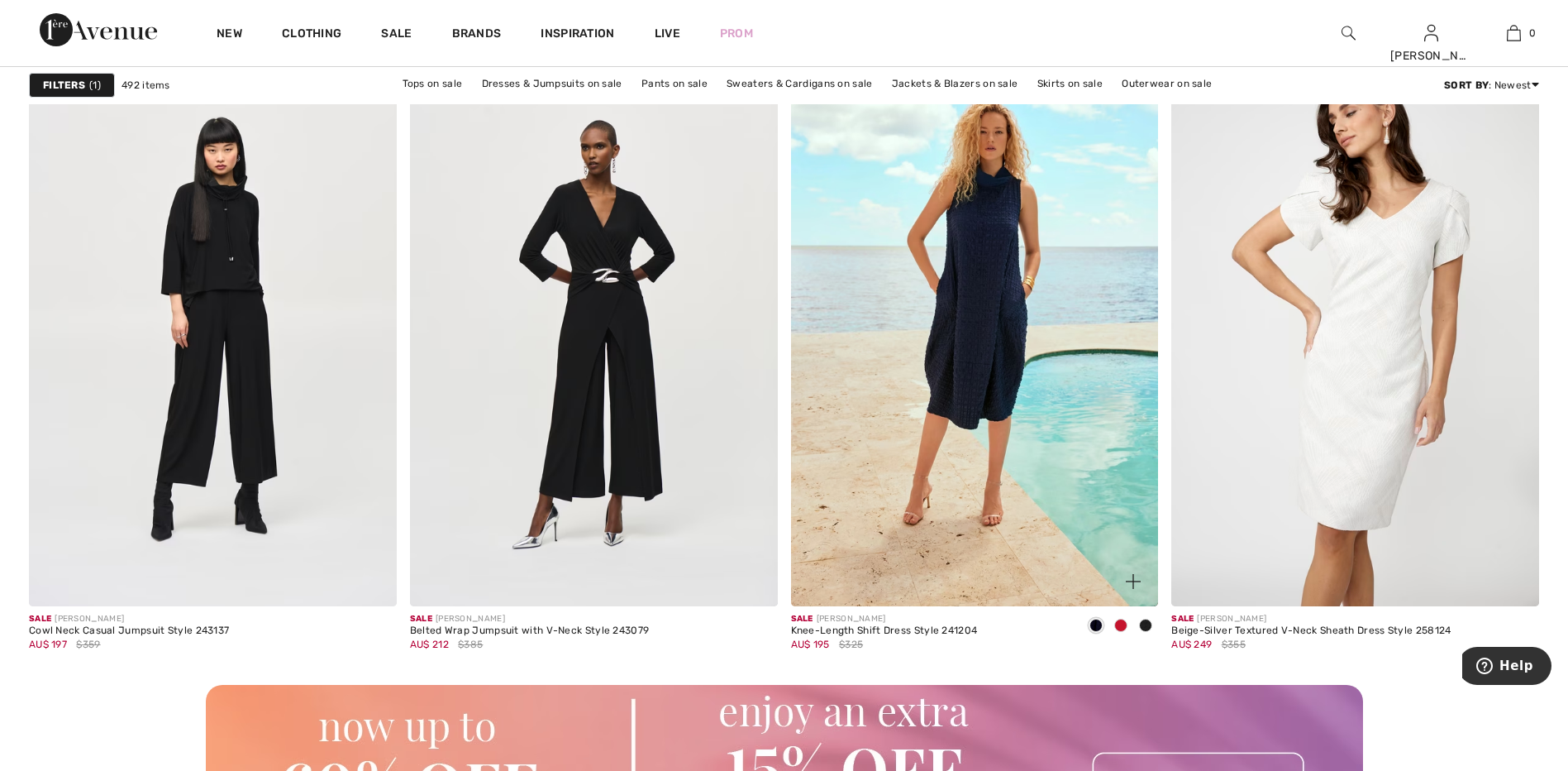
click at [1117, 625] on span at bounding box center [1121, 625] width 13 height 13
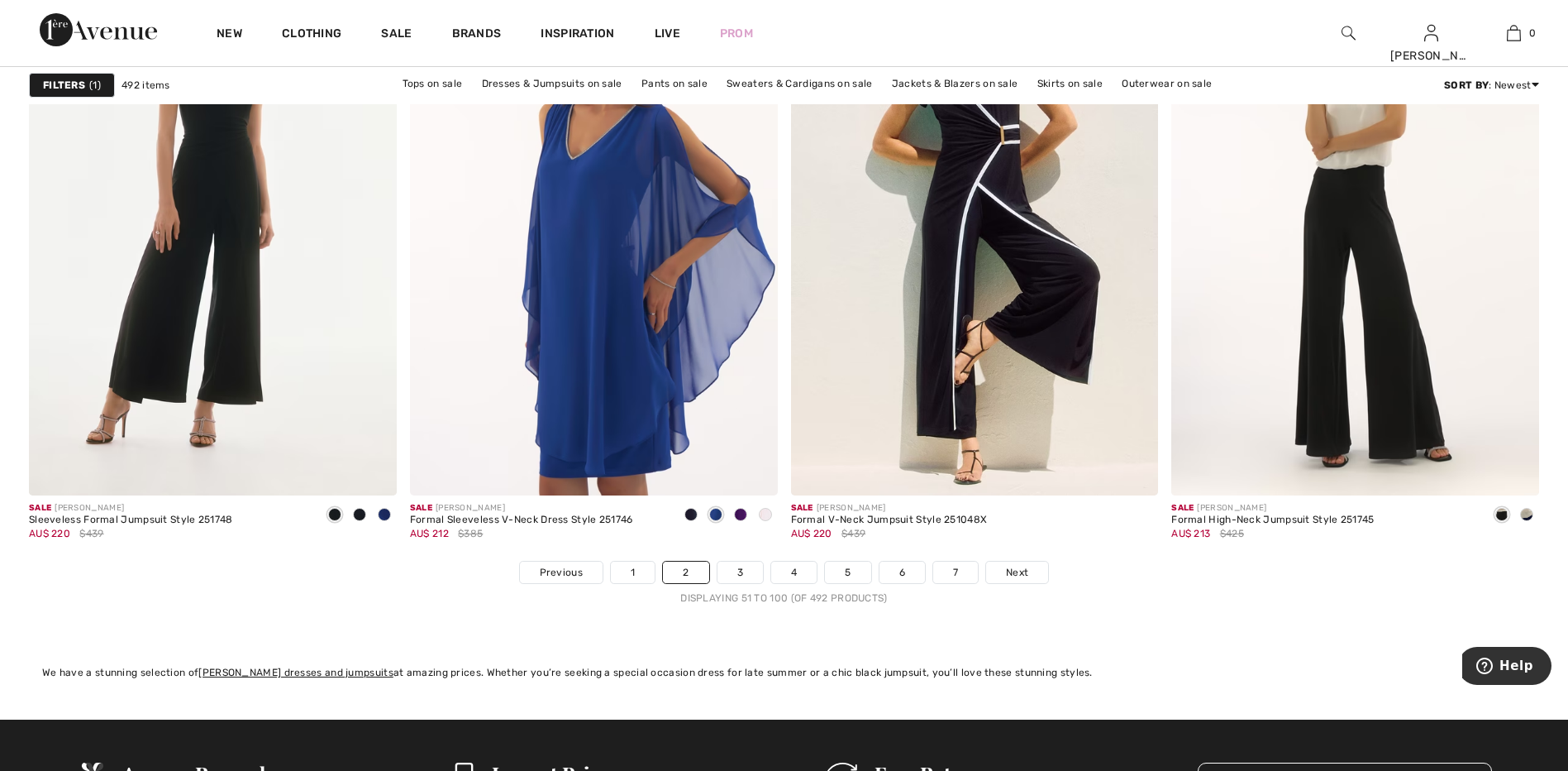
scroll to position [9375, 0]
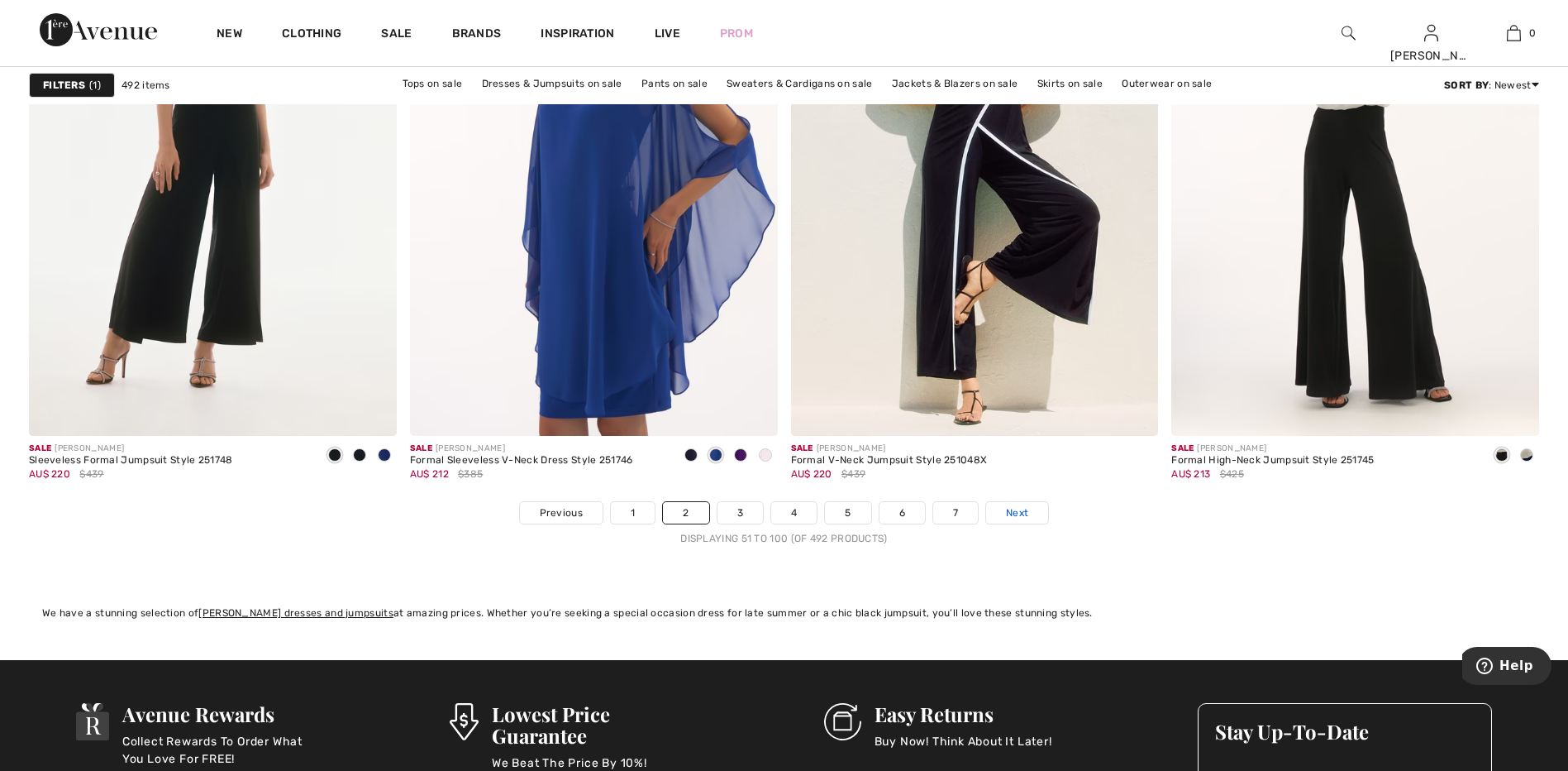
click at [1022, 511] on span "Next" at bounding box center [1017, 513] width 22 height 15
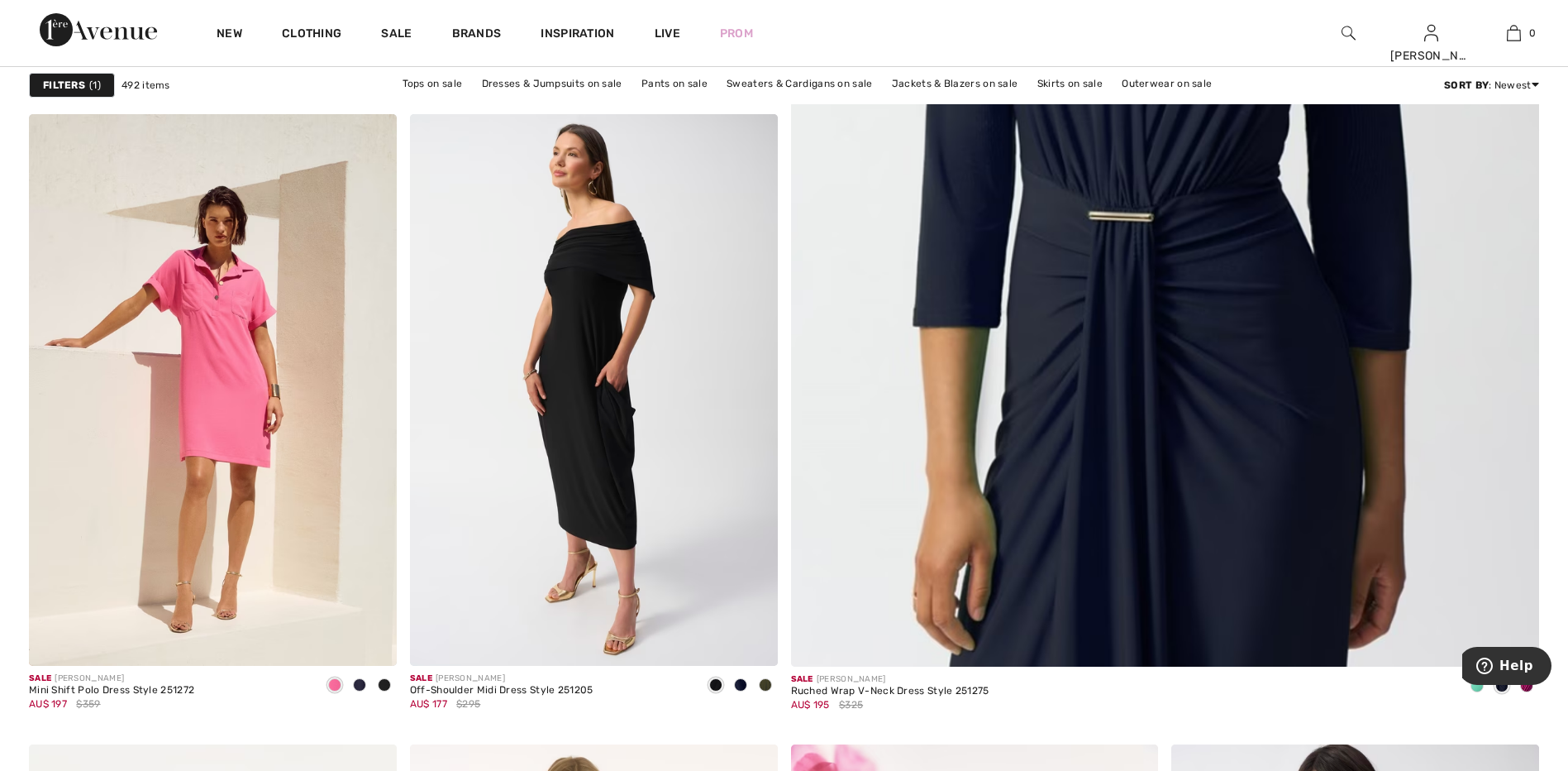
scroll to position [882, 0]
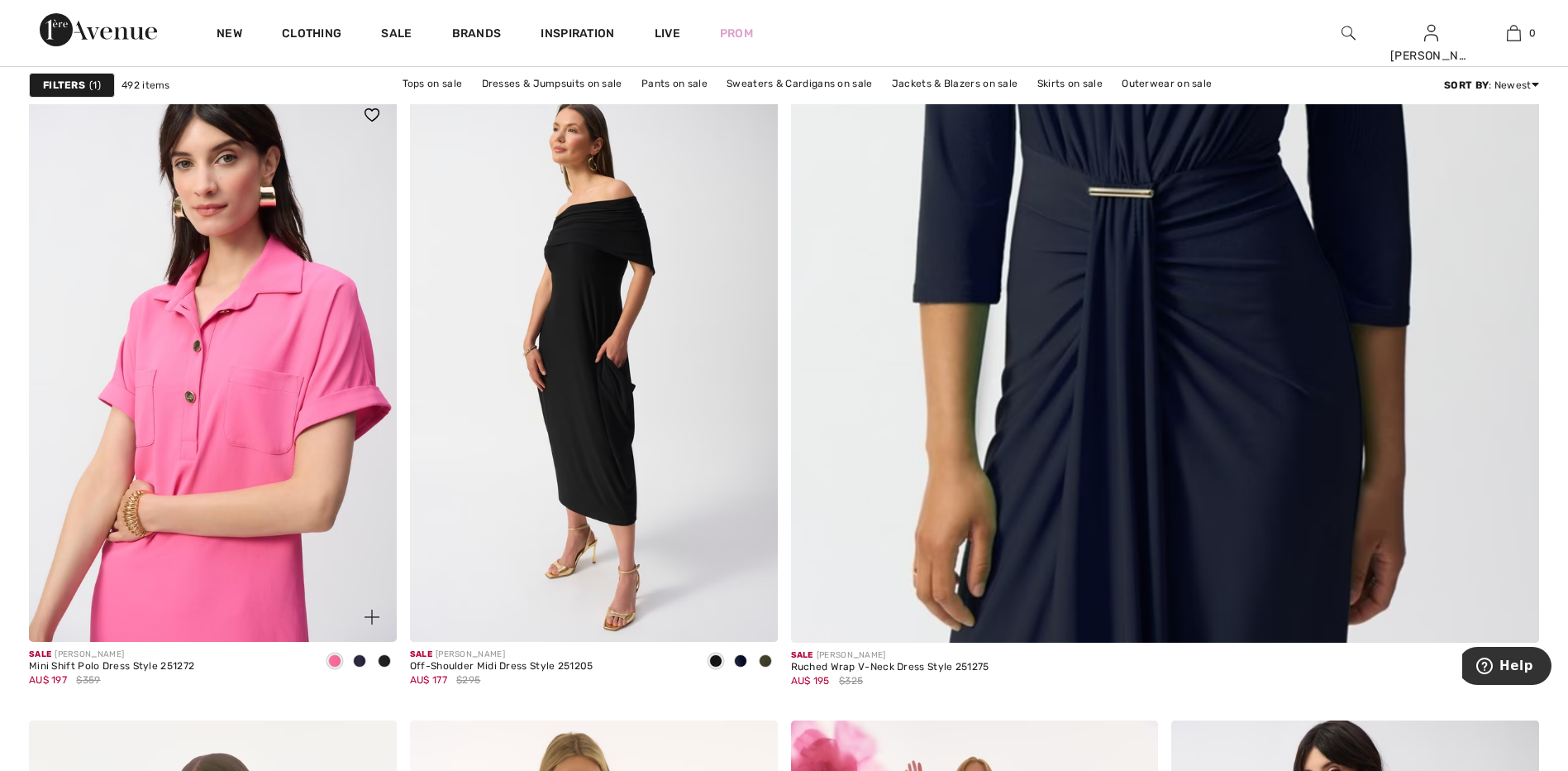
click at [216, 441] on img at bounding box center [212, 366] width 368 height 552
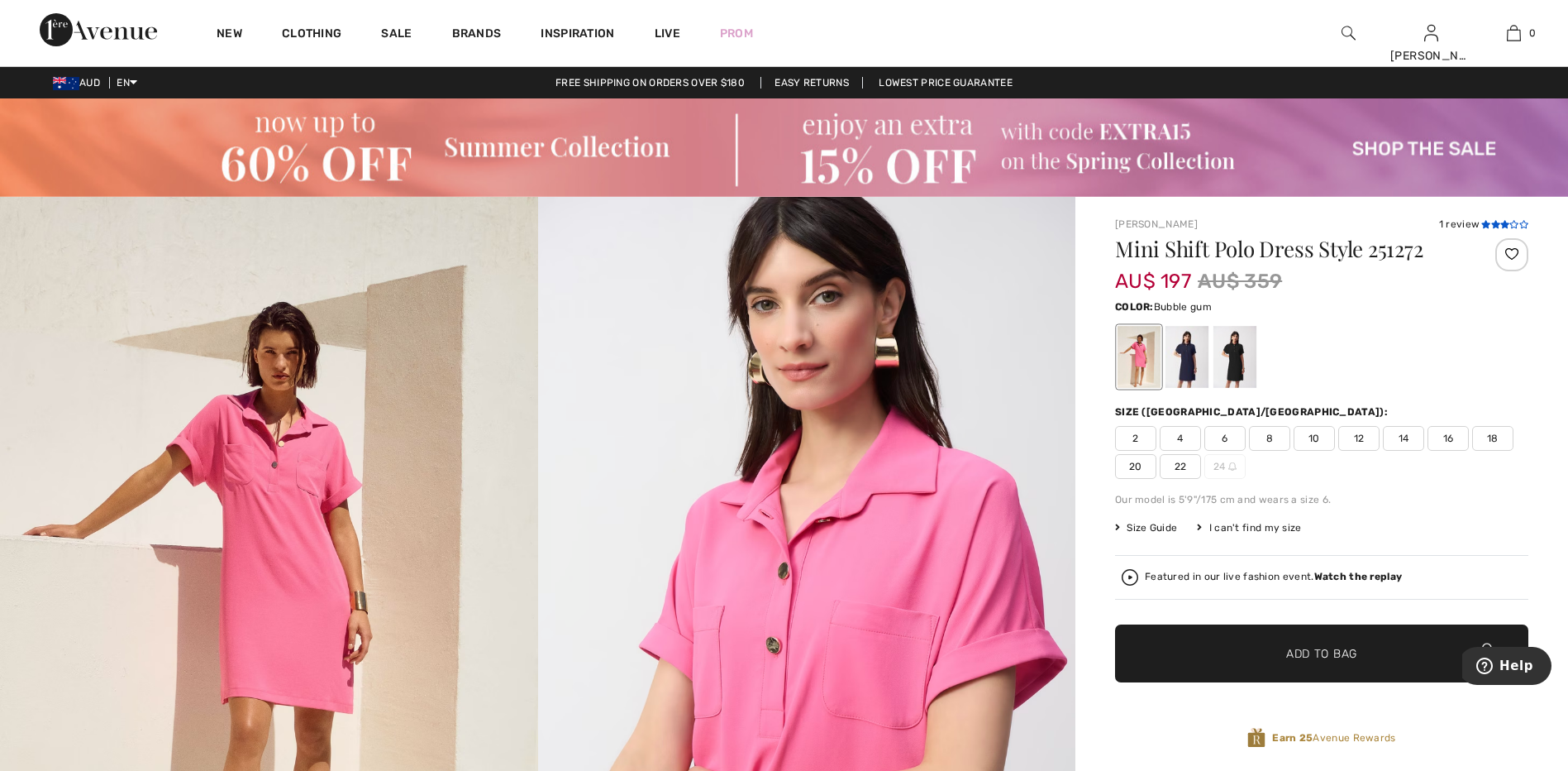
click at [1500, 226] on icon at bounding box center [1504, 224] width 9 height 8
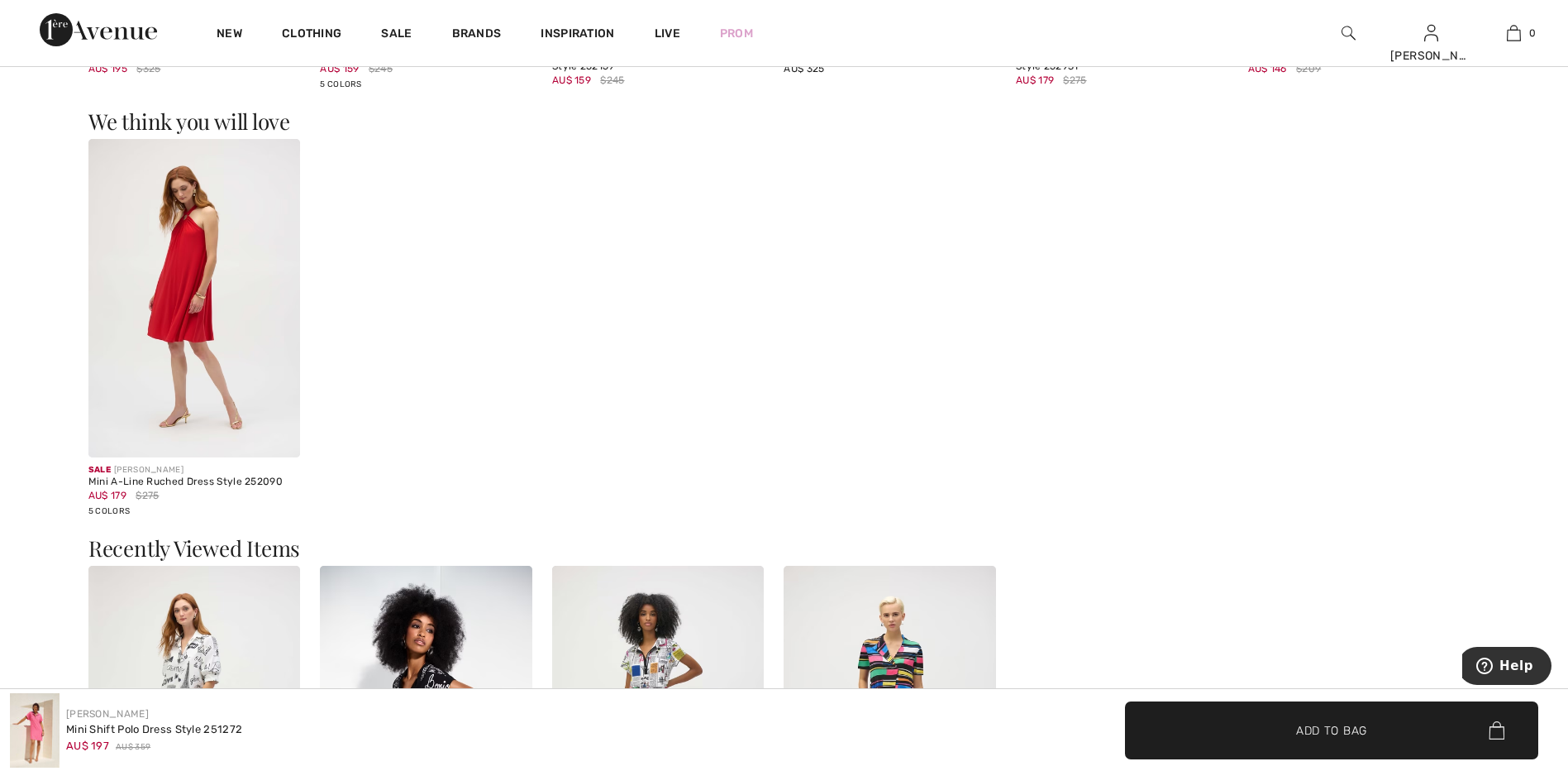
scroll to position [3835, 0]
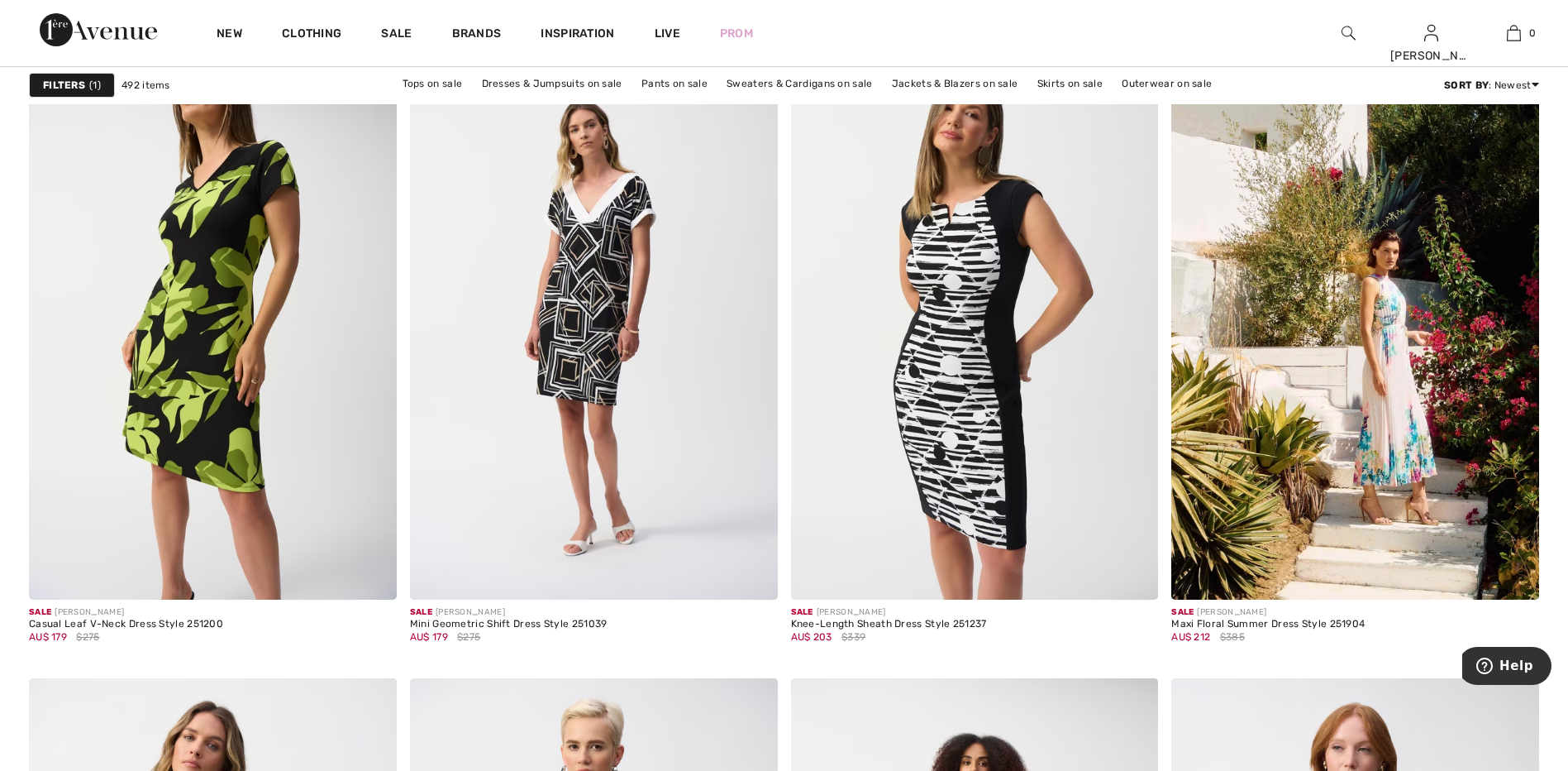
scroll to position [3029, 0]
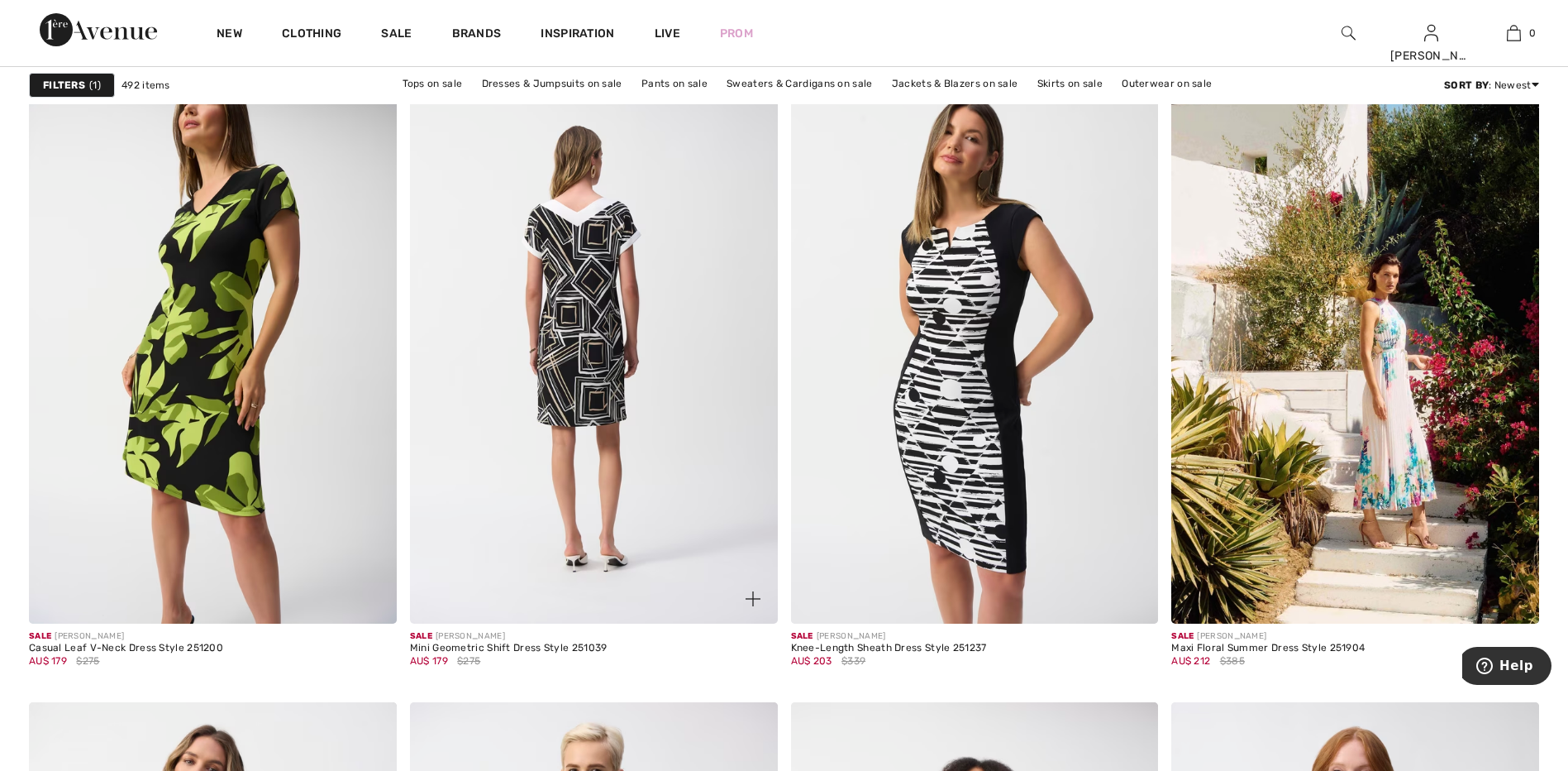
click at [597, 366] on img at bounding box center [593, 348] width 368 height 552
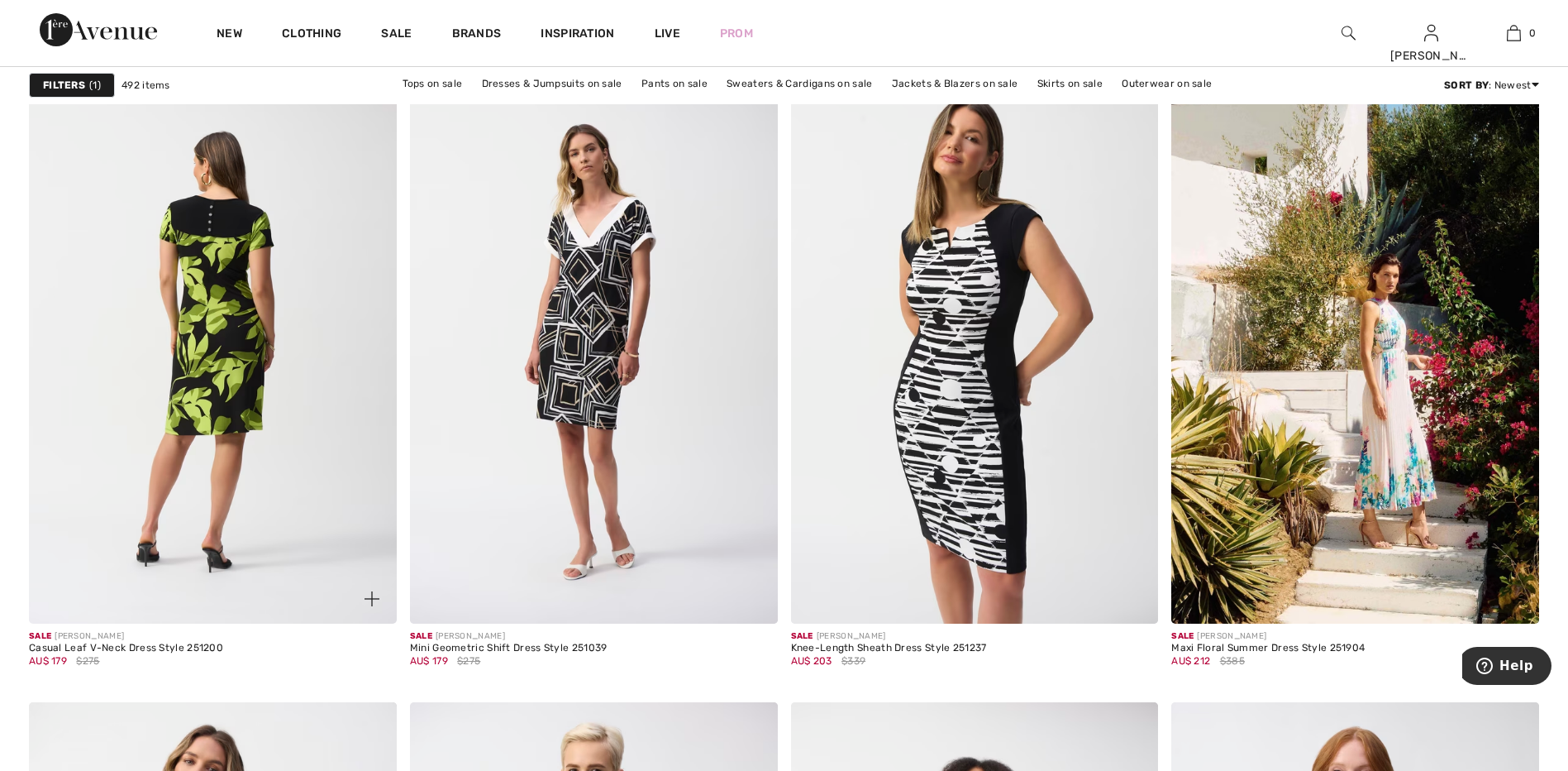
click at [208, 353] on img at bounding box center [212, 348] width 368 height 552
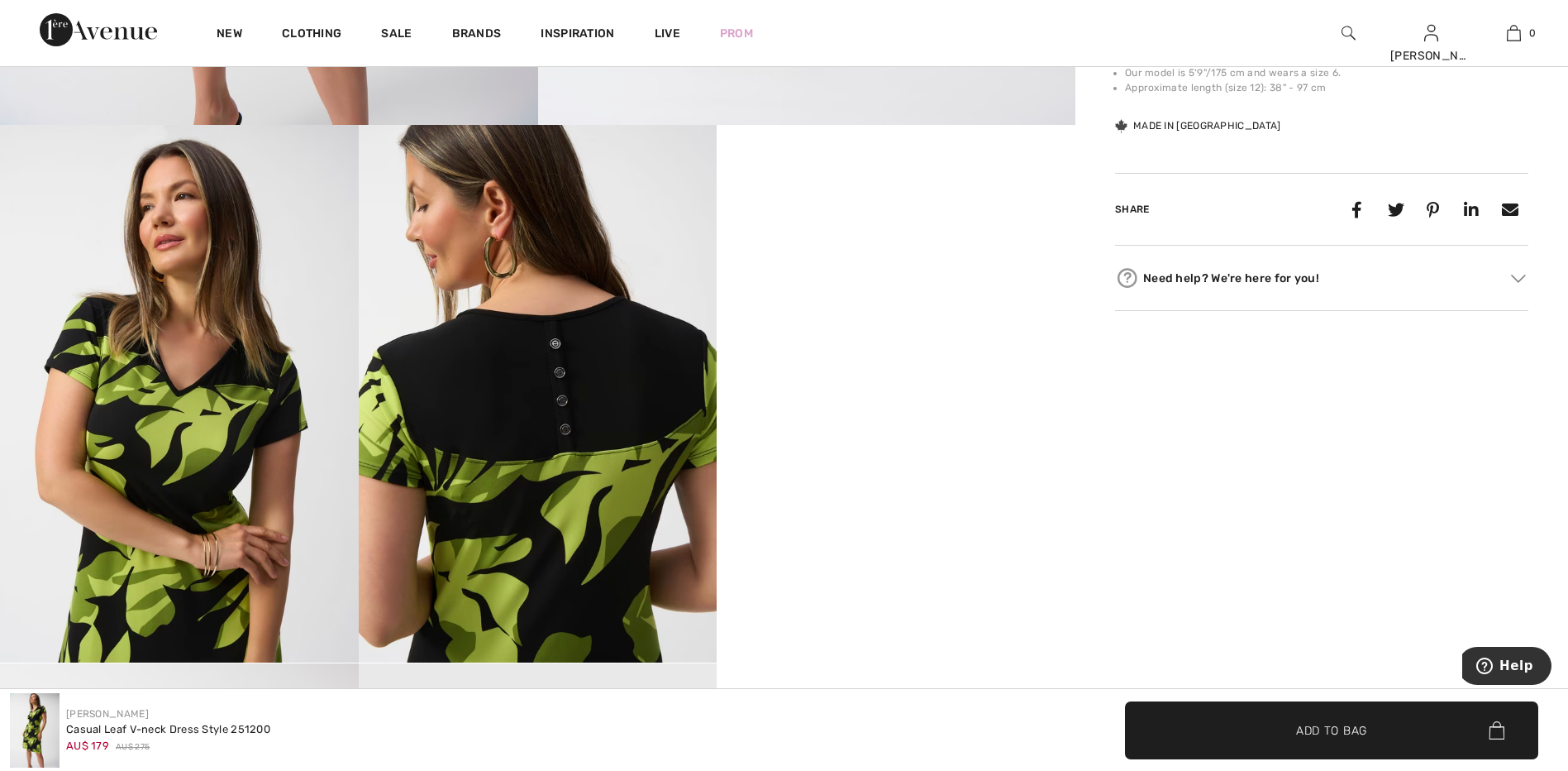
scroll to position [884, 0]
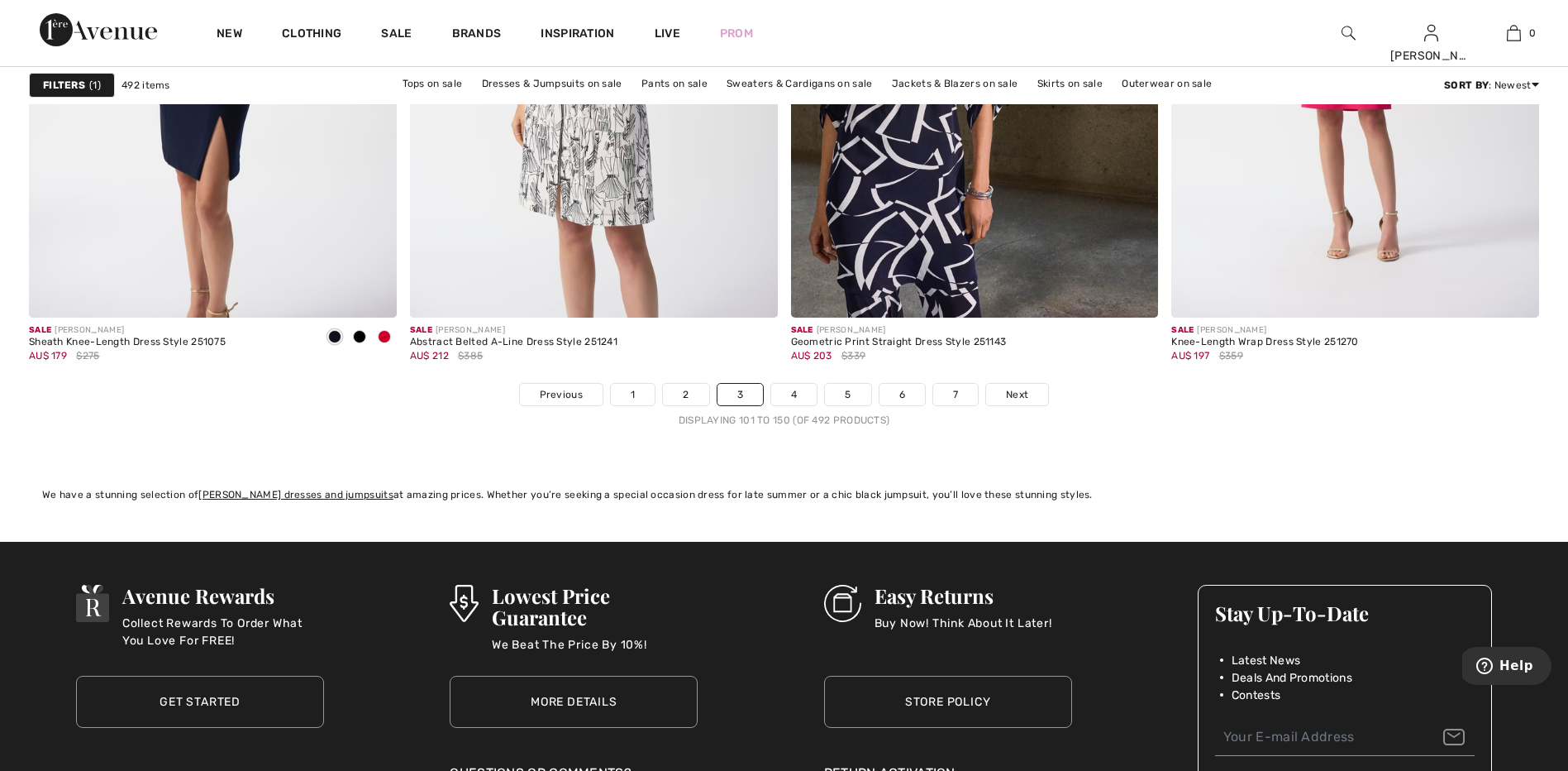
scroll to position [9517, 0]
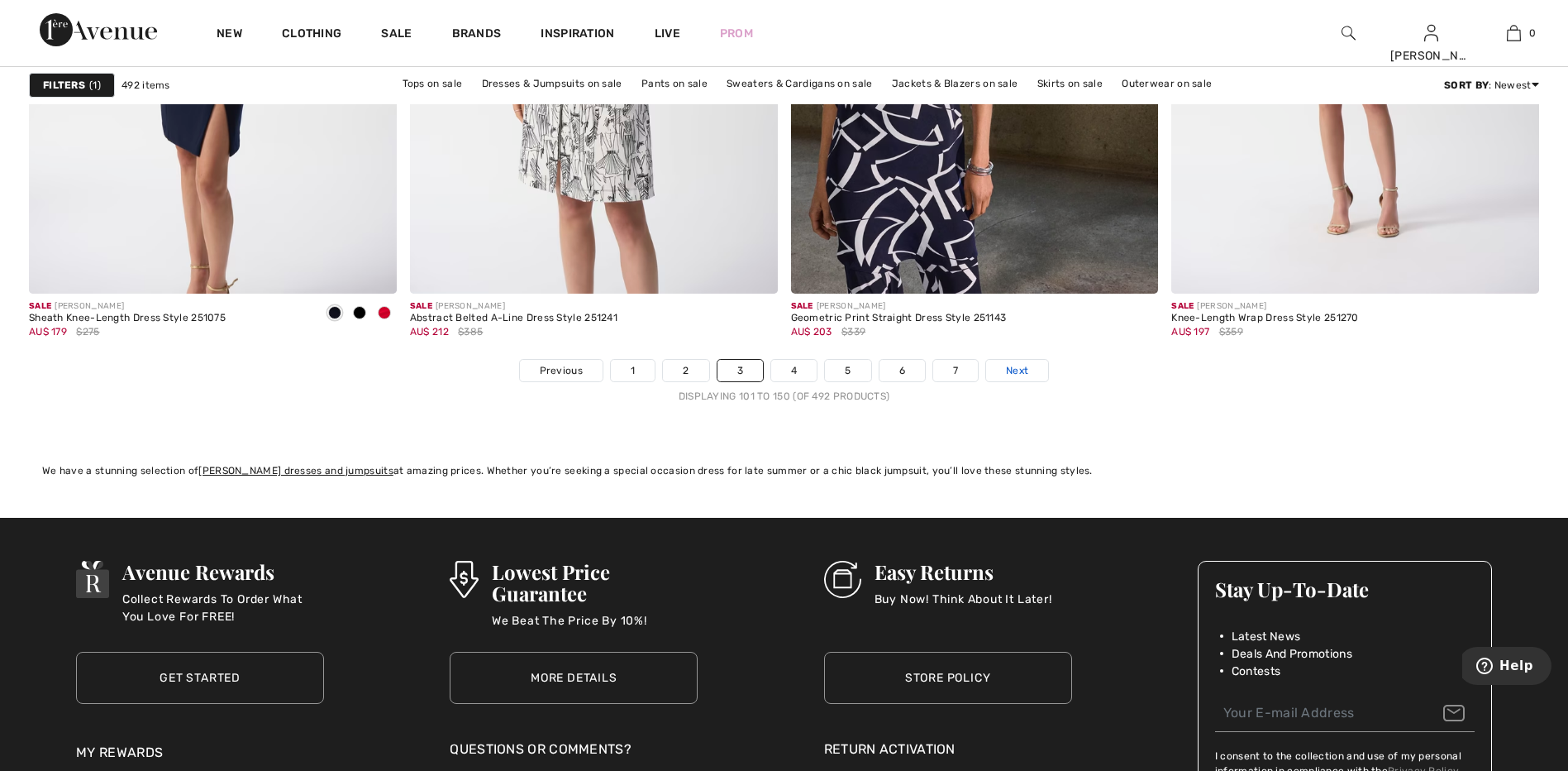
click at [1021, 368] on span "Next" at bounding box center [1017, 370] width 22 height 15
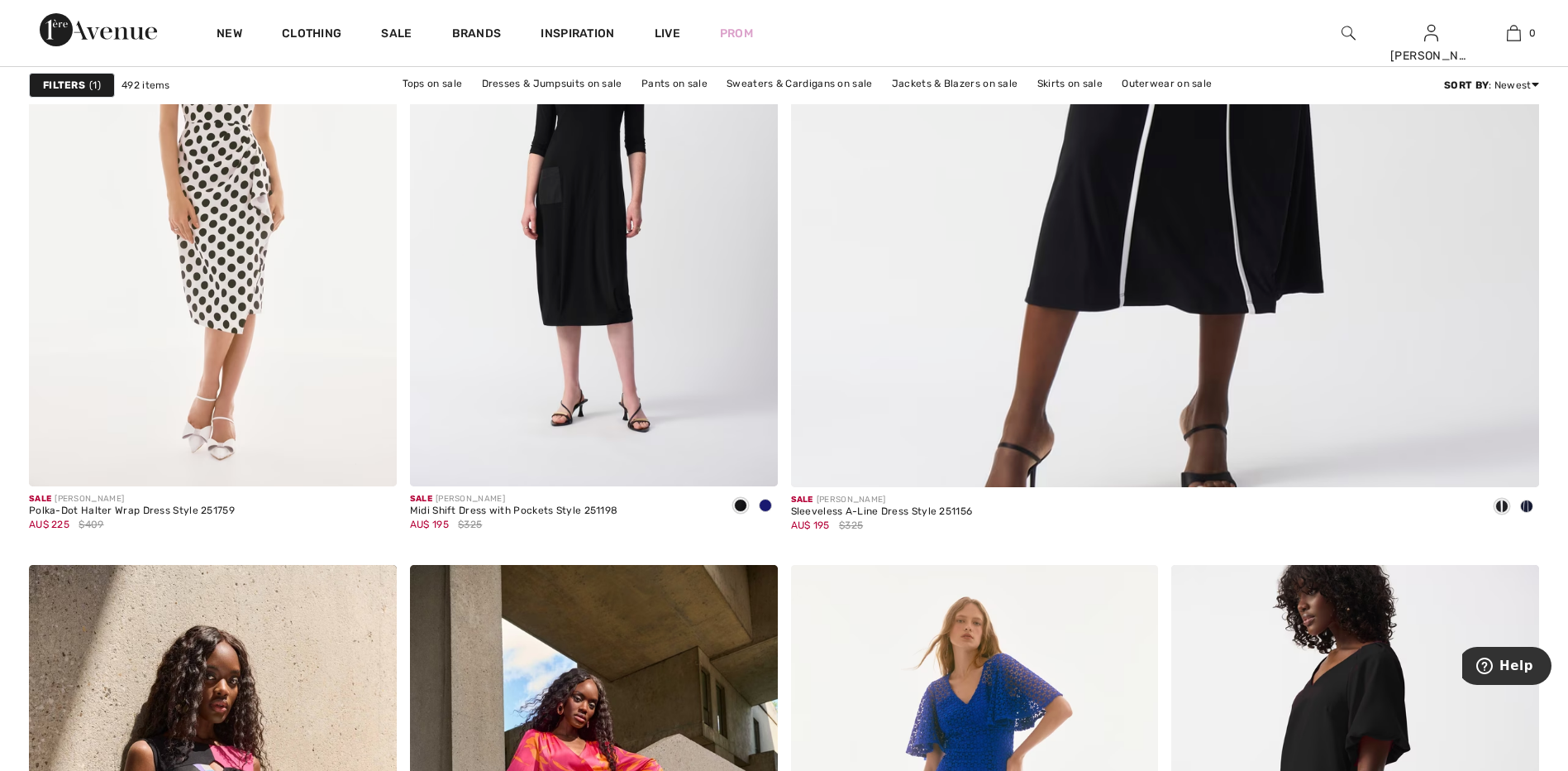
scroll to position [954, 0]
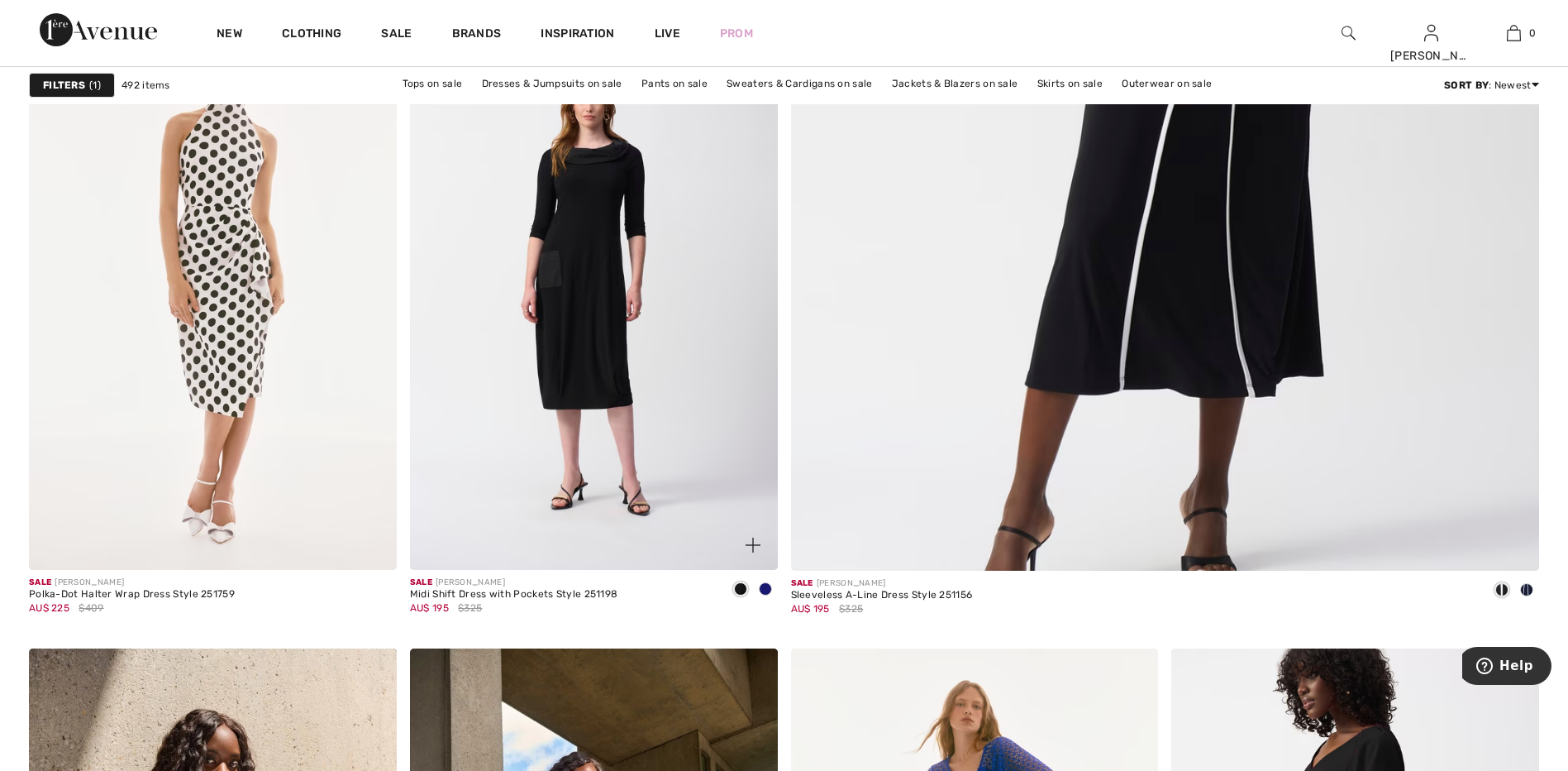
click at [767, 588] on span at bounding box center [766, 588] width 13 height 13
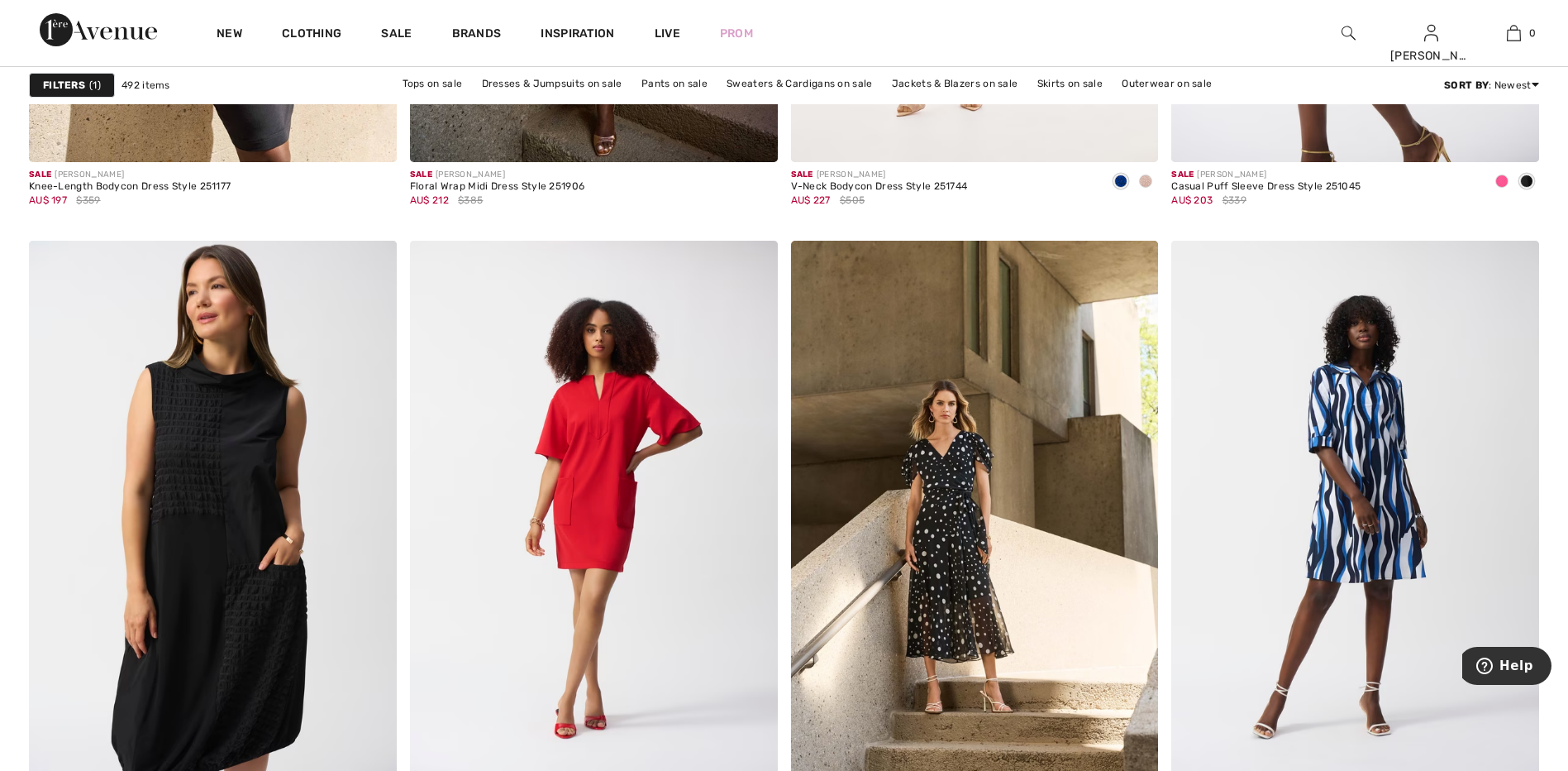
scroll to position [2123, 0]
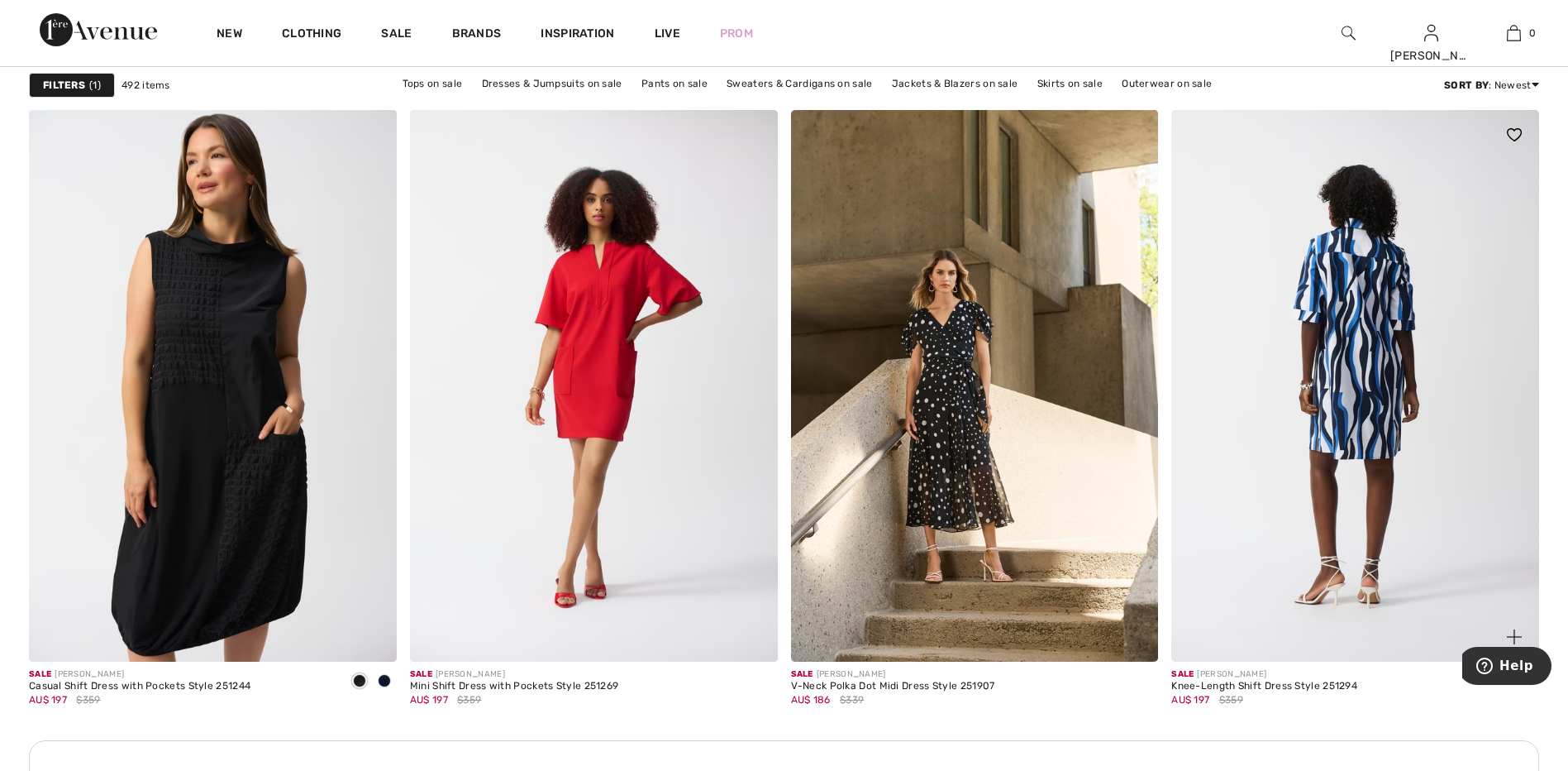
click at [1357, 288] on img at bounding box center [1355, 386] width 368 height 552
